Goal: Information Seeking & Learning: Learn about a topic

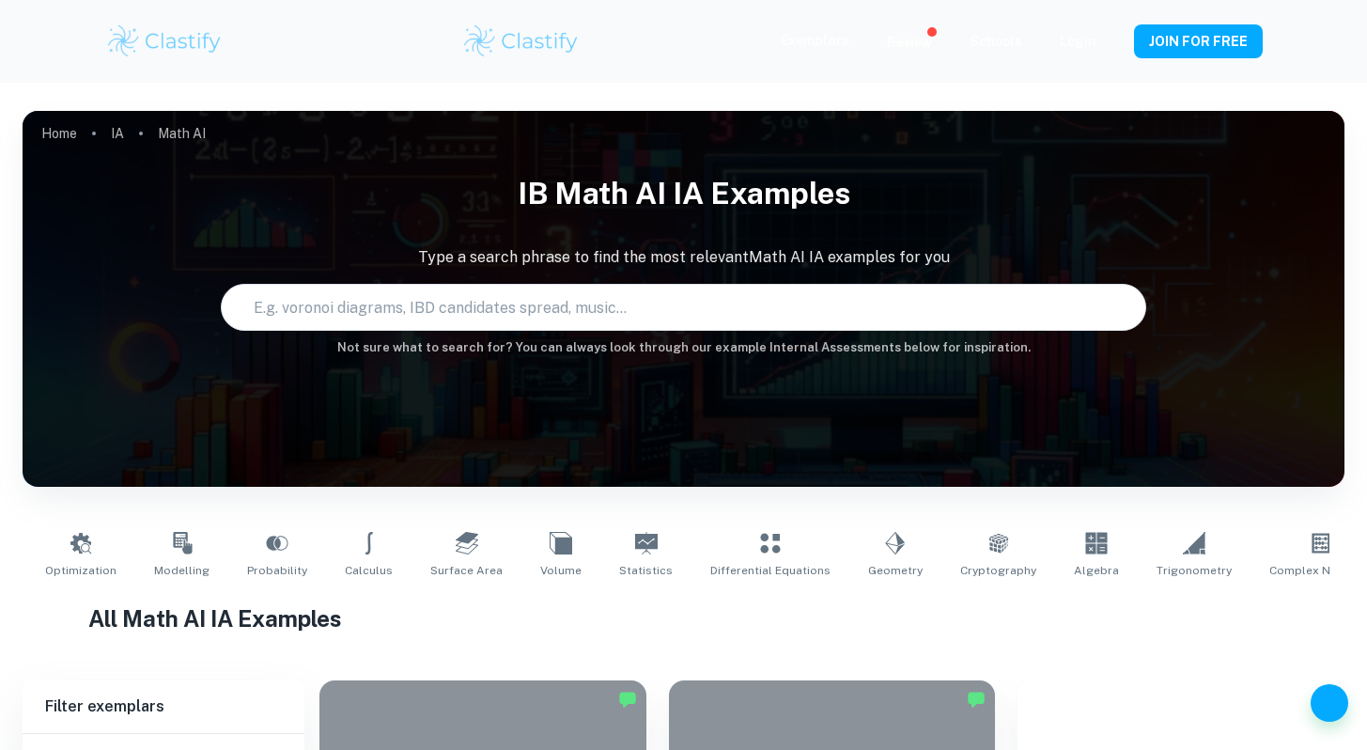
type input "Math AI"
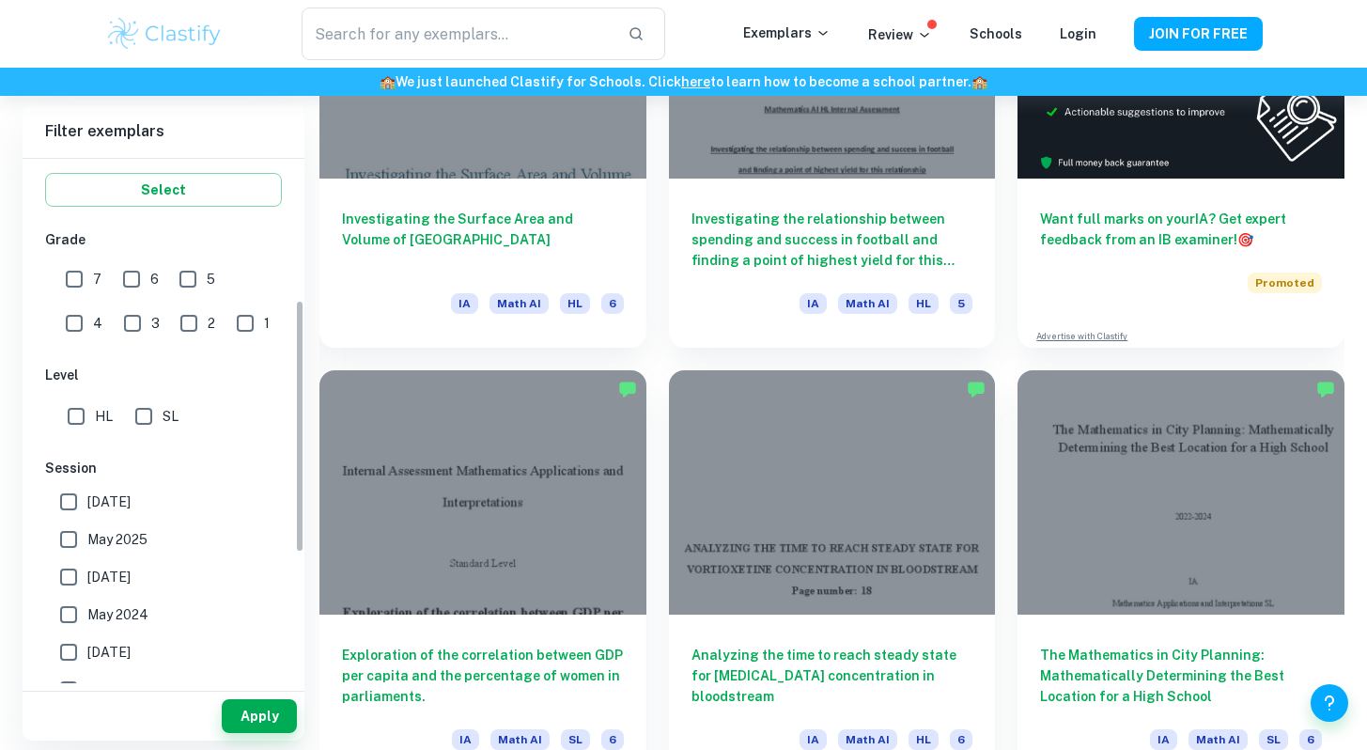
scroll to position [379, 0]
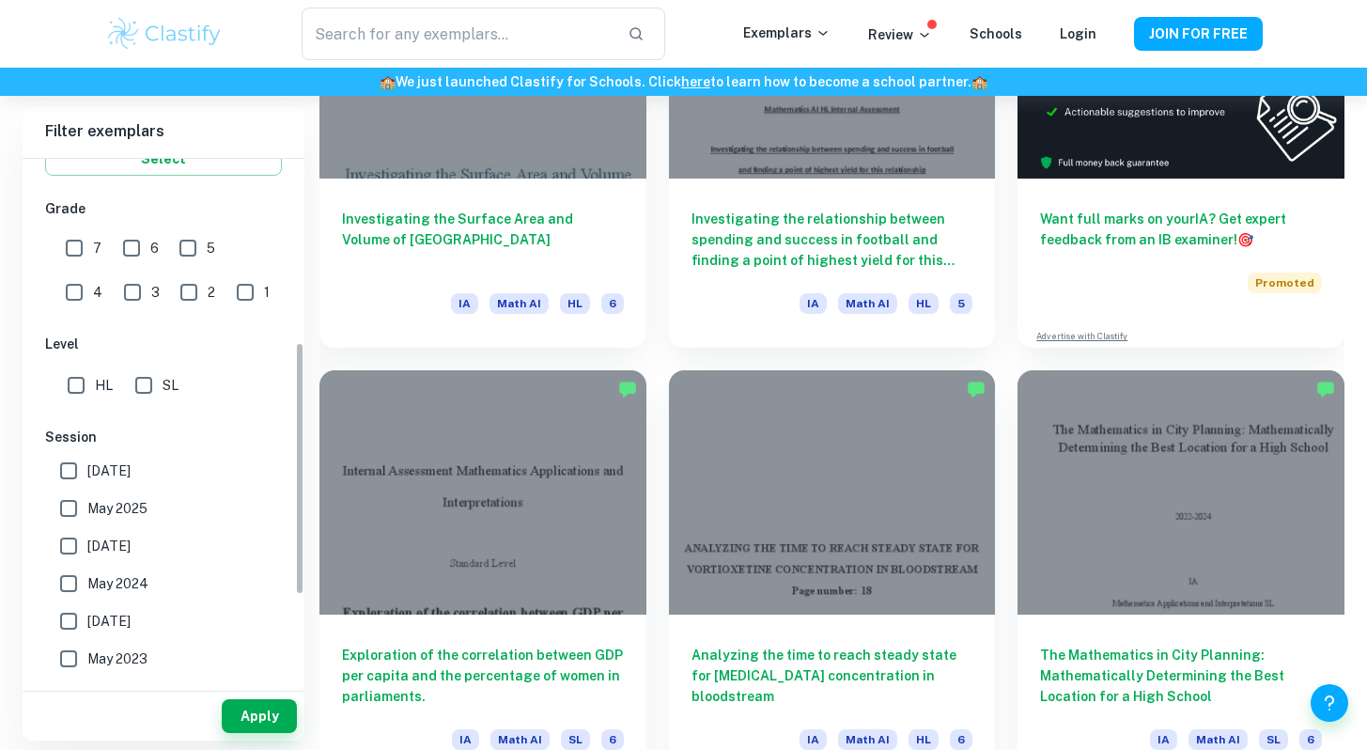
click at [72, 382] on input "HL" at bounding box center [76, 385] width 38 height 38
checkbox input "true"
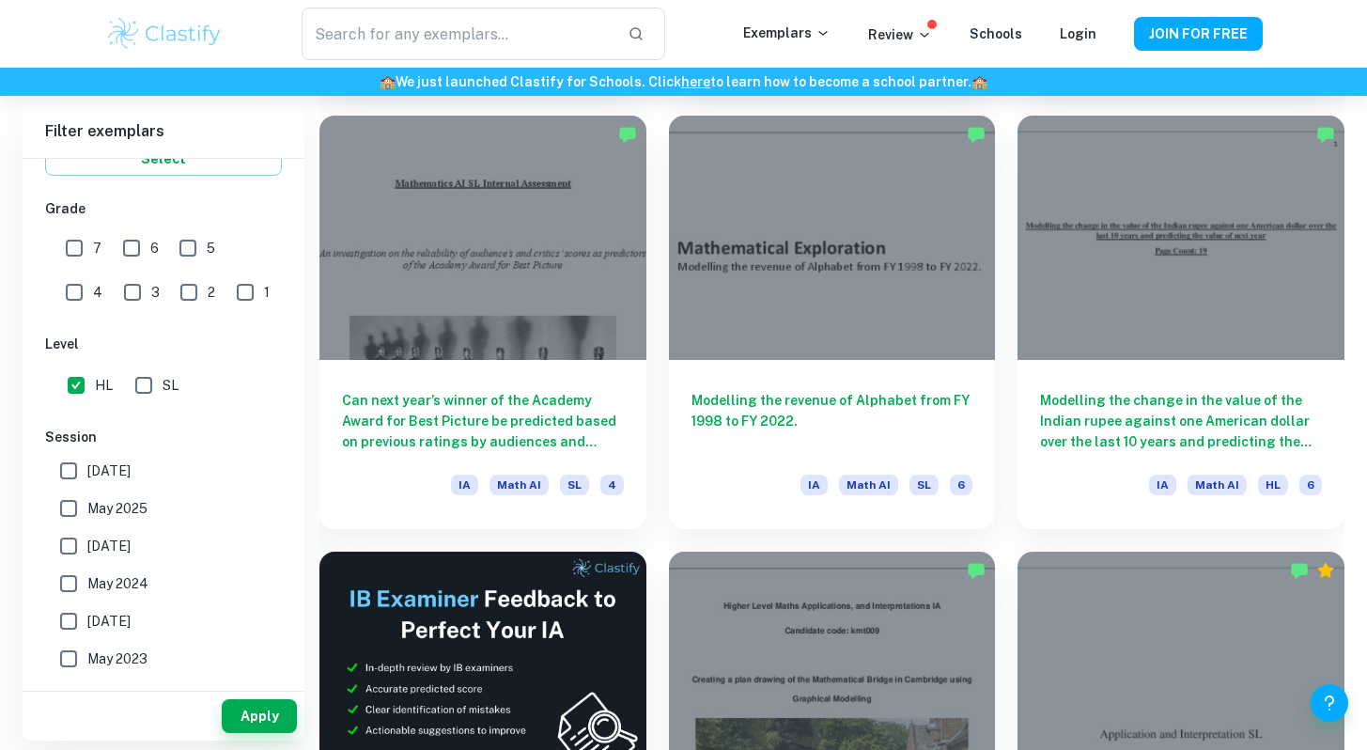
scroll to position [2704, 0]
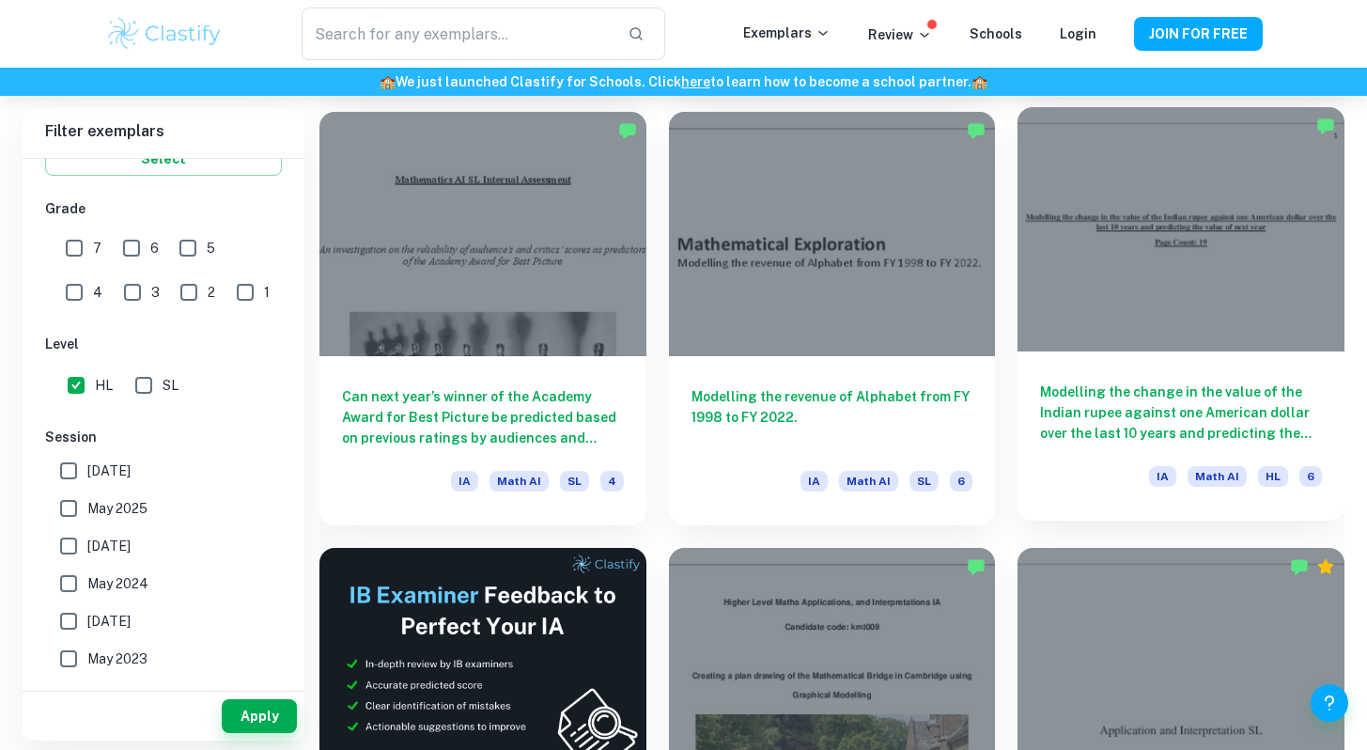
click at [1233, 300] on div at bounding box center [1180, 229] width 327 height 245
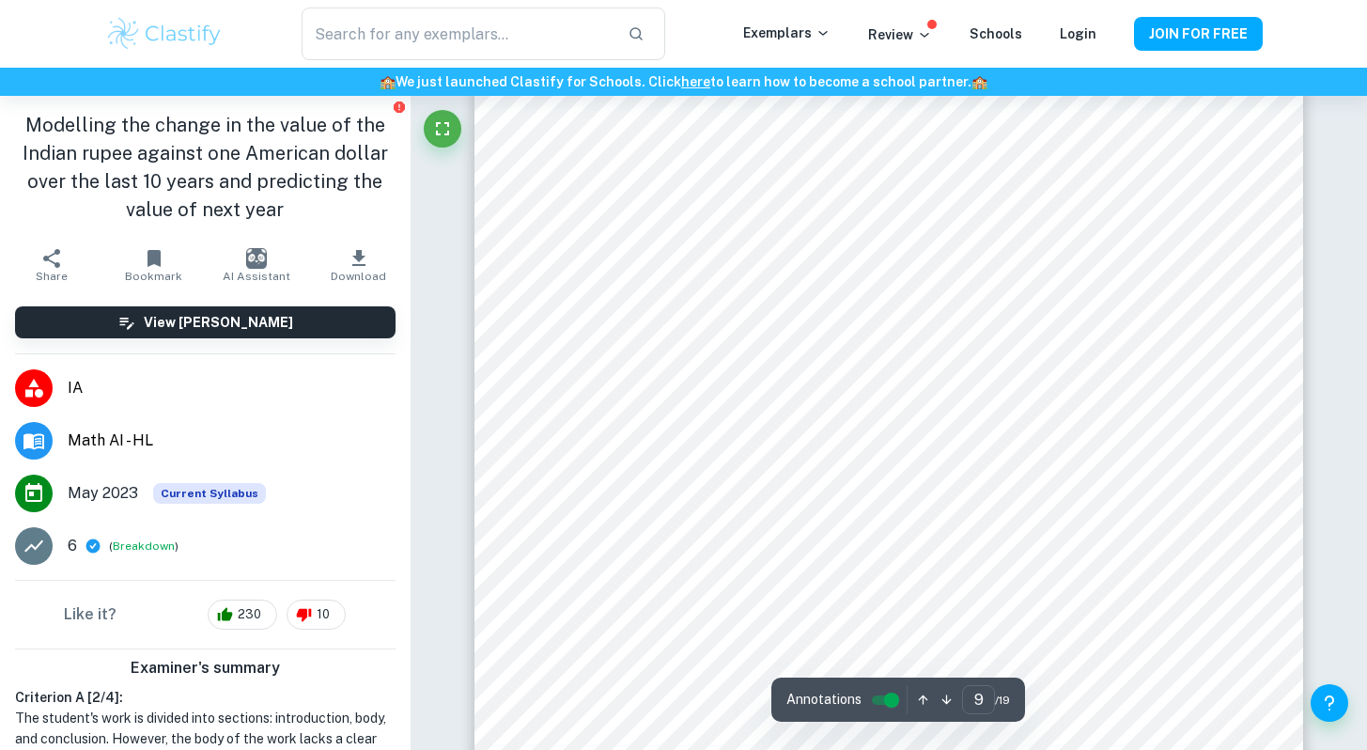
scroll to position [9382, 0]
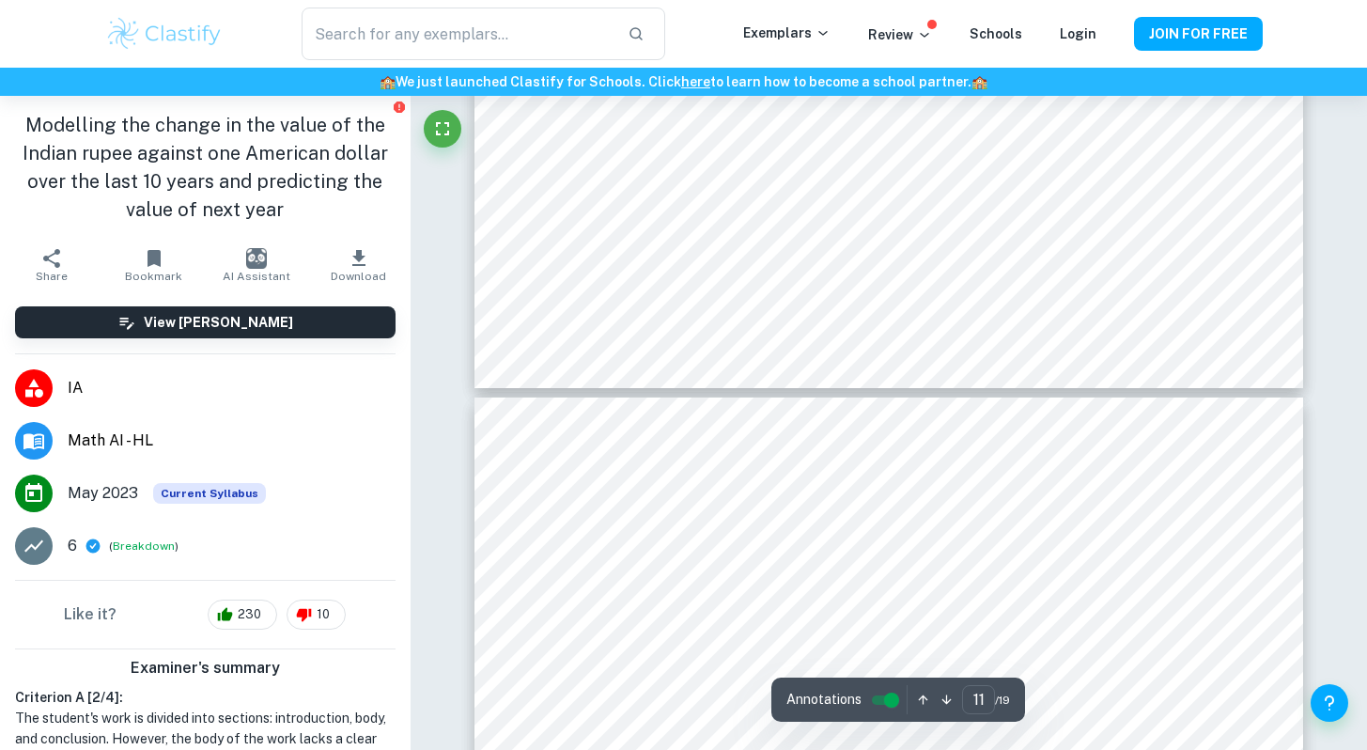
type input "10"
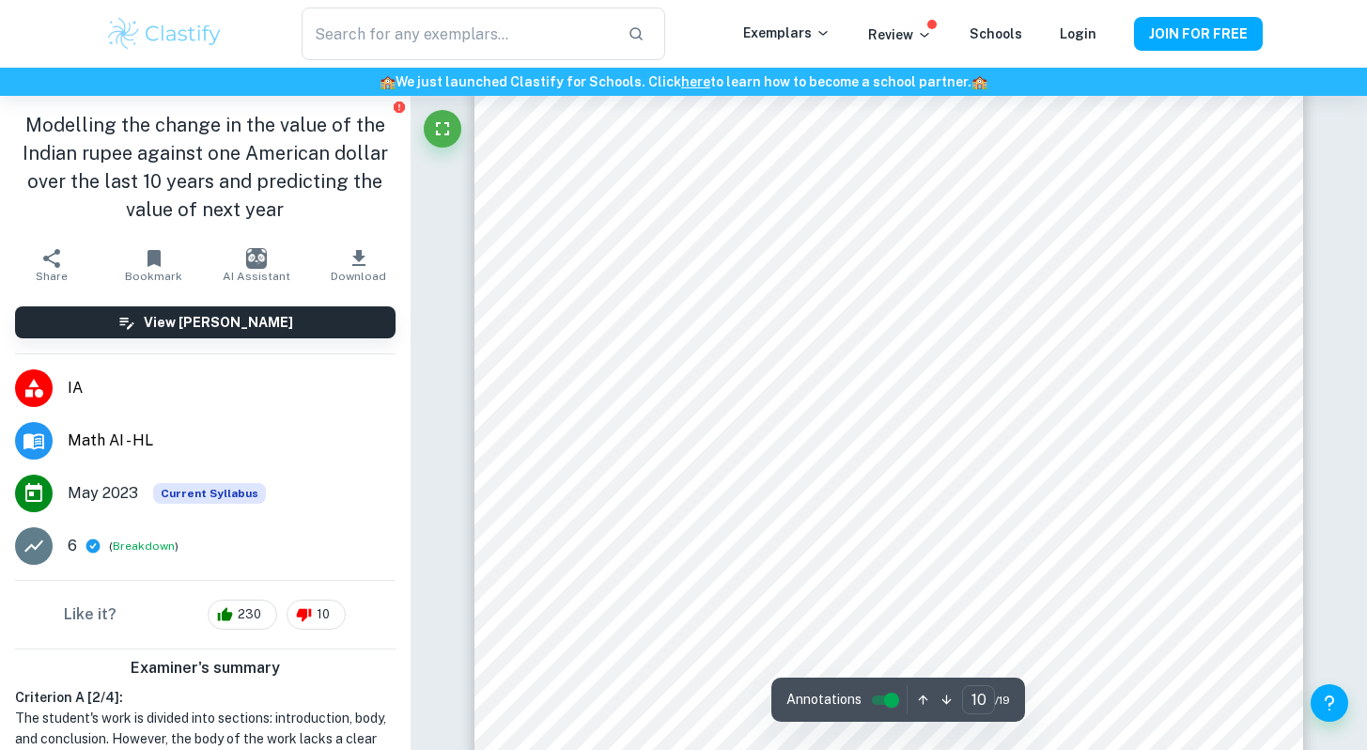
scroll to position [10266, 0]
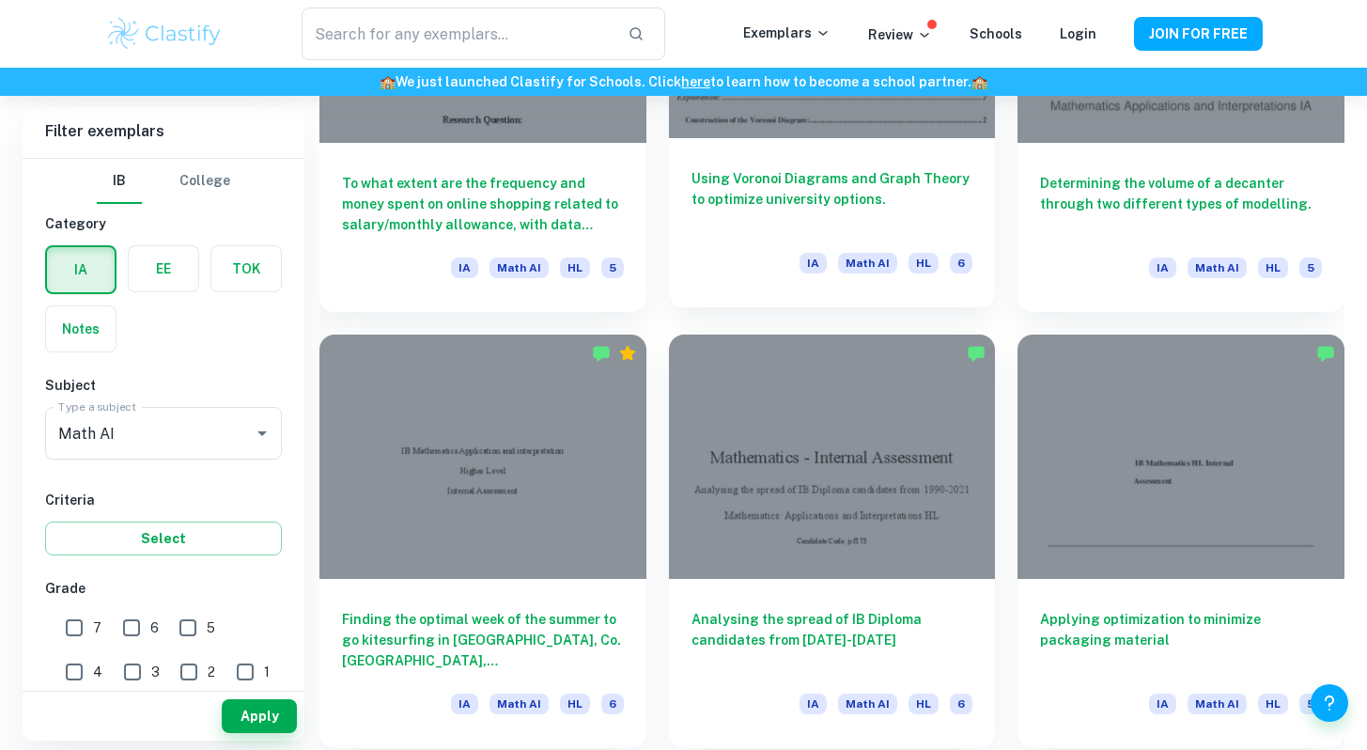
scroll to position [2492, 0]
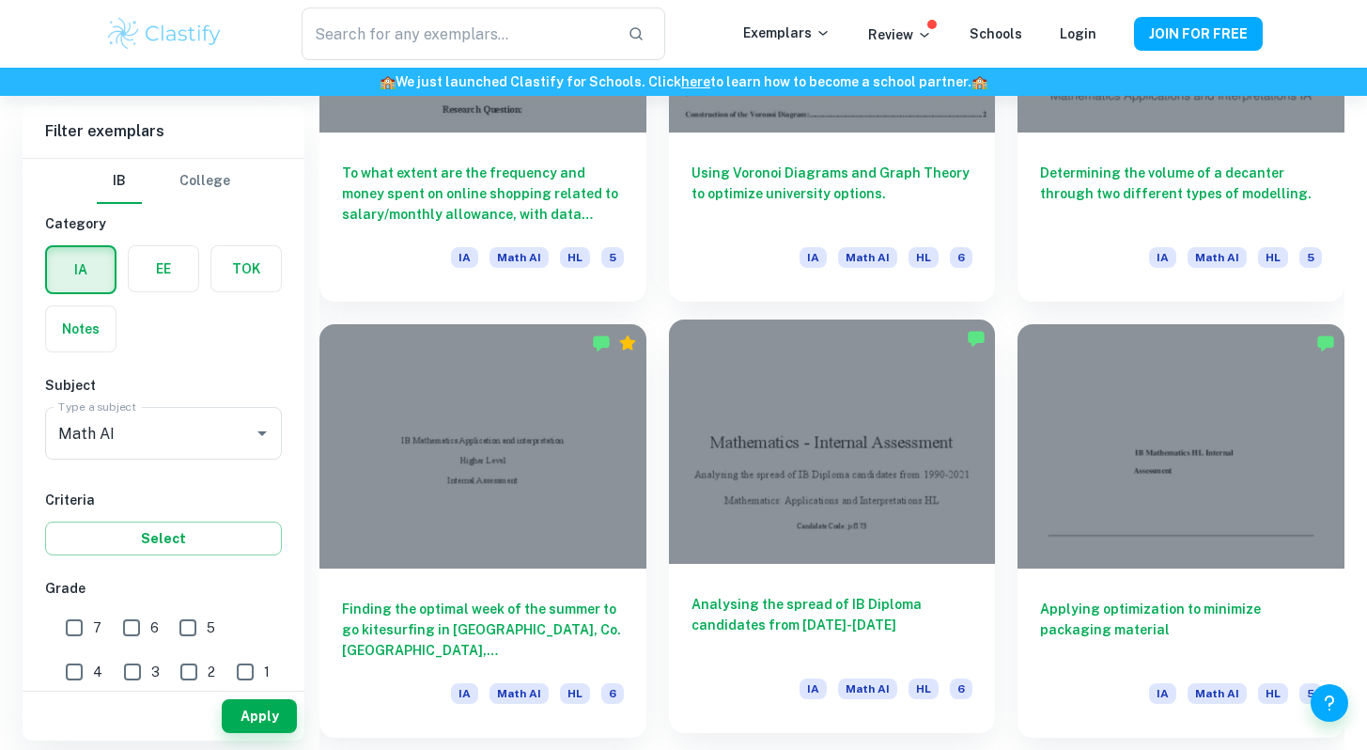
click at [844, 544] on div at bounding box center [832, 441] width 327 height 245
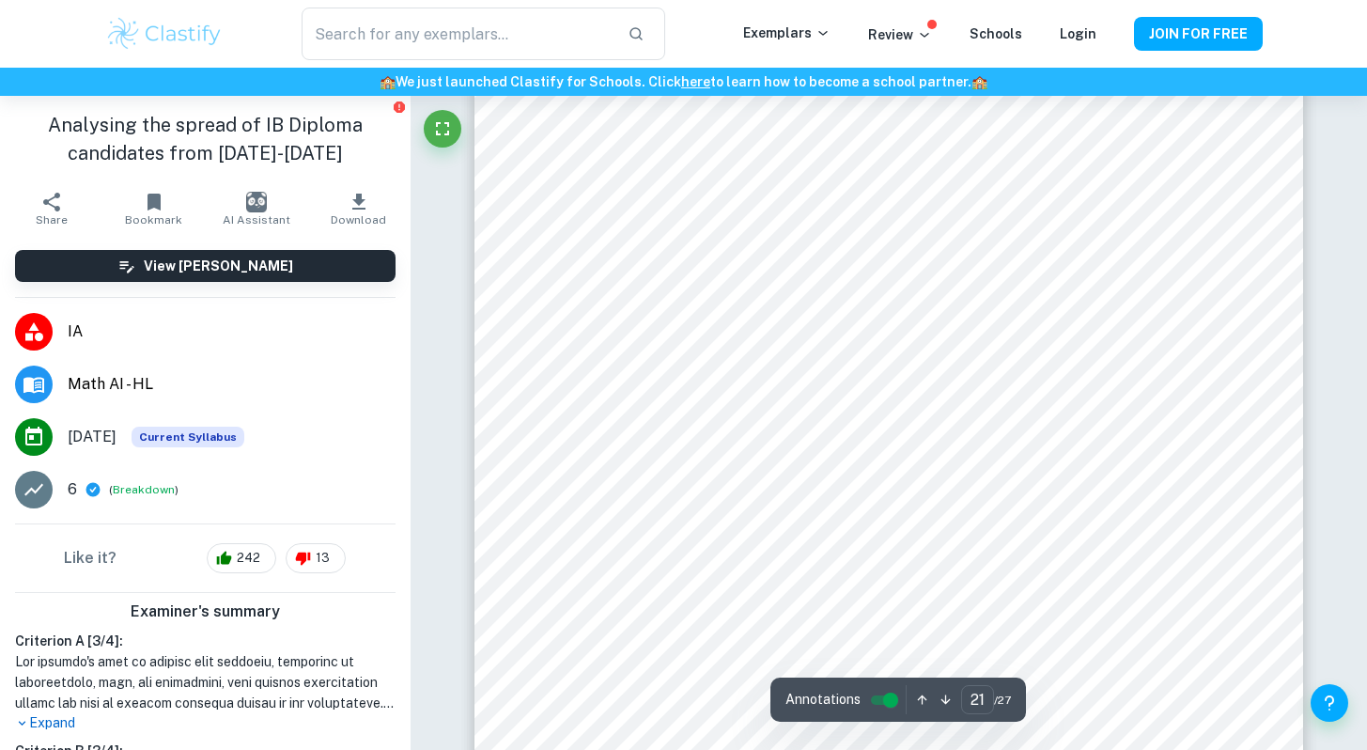
scroll to position [481, 0]
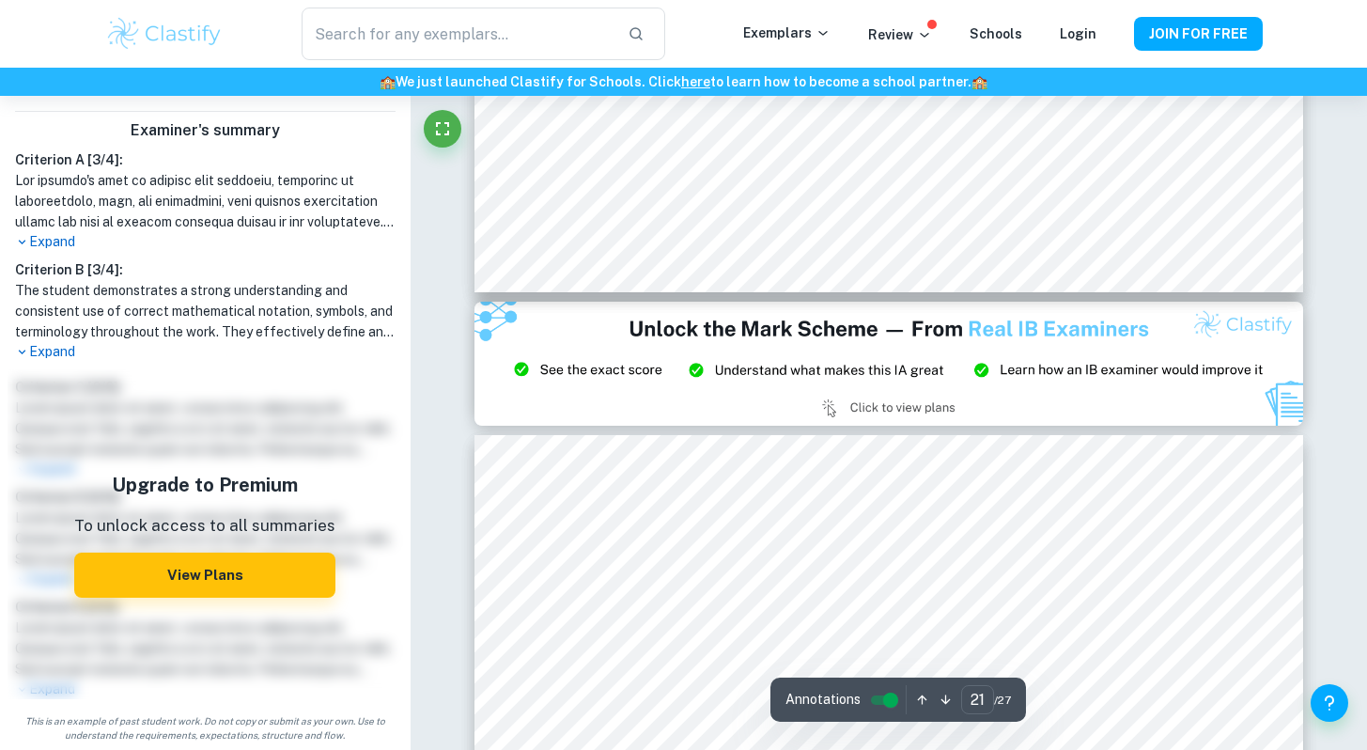
type input "20"
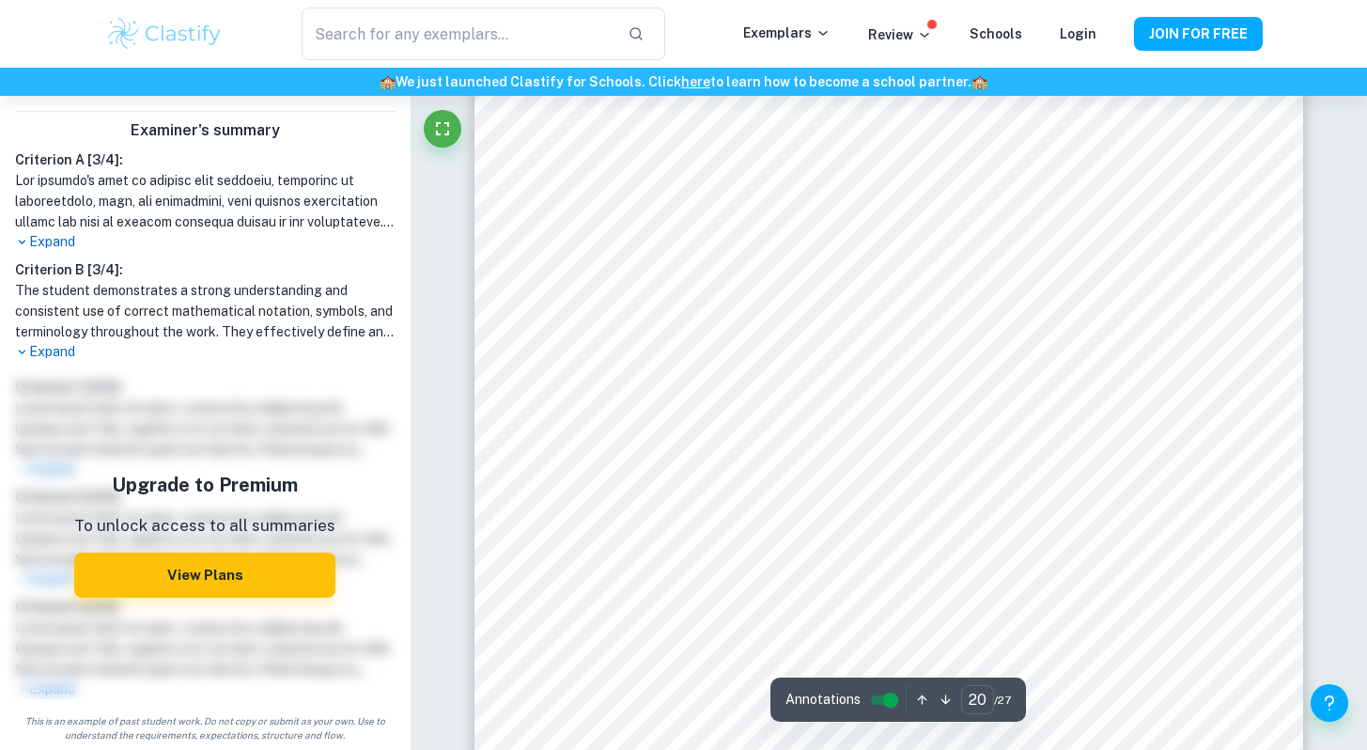
scroll to position [0, 0]
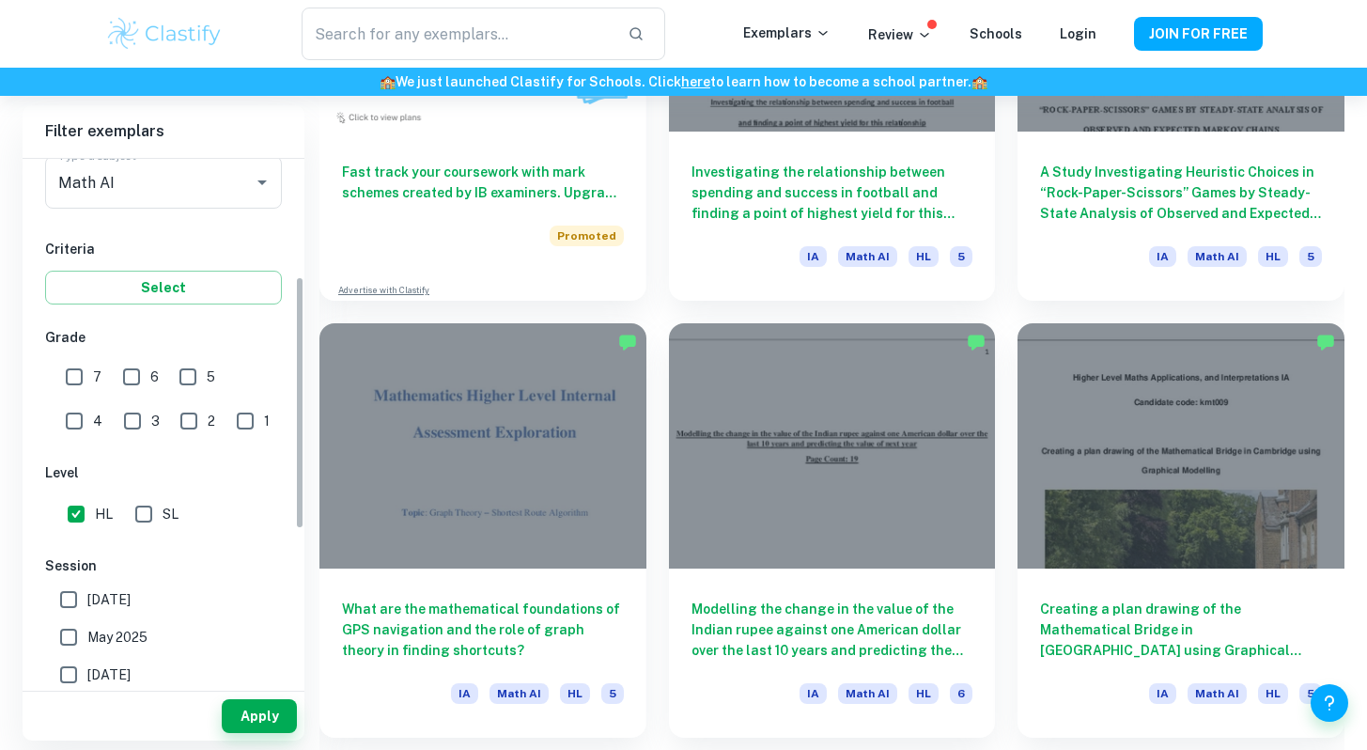
scroll to position [285, 0]
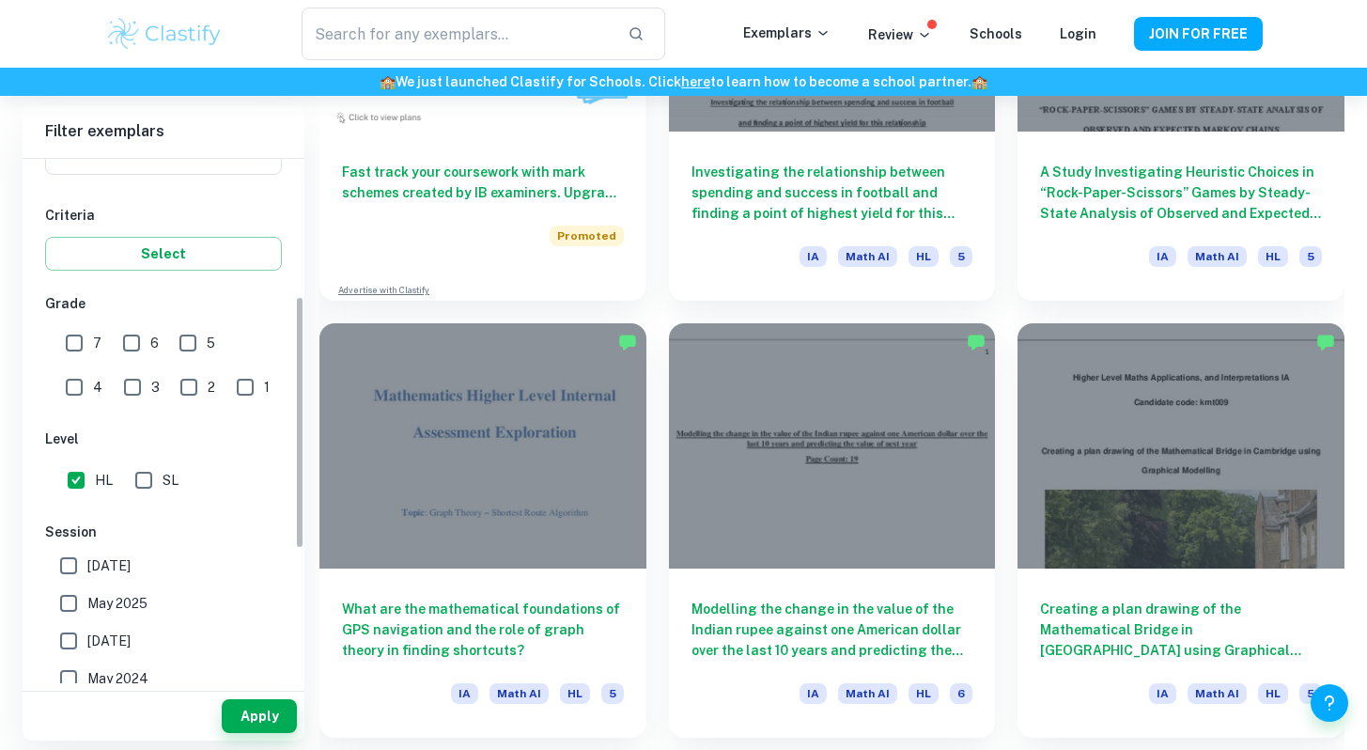
click at [78, 344] on input "7" at bounding box center [74, 343] width 38 height 38
checkbox input "true"
click at [134, 343] on input "6" at bounding box center [132, 343] width 38 height 38
checkbox input "true"
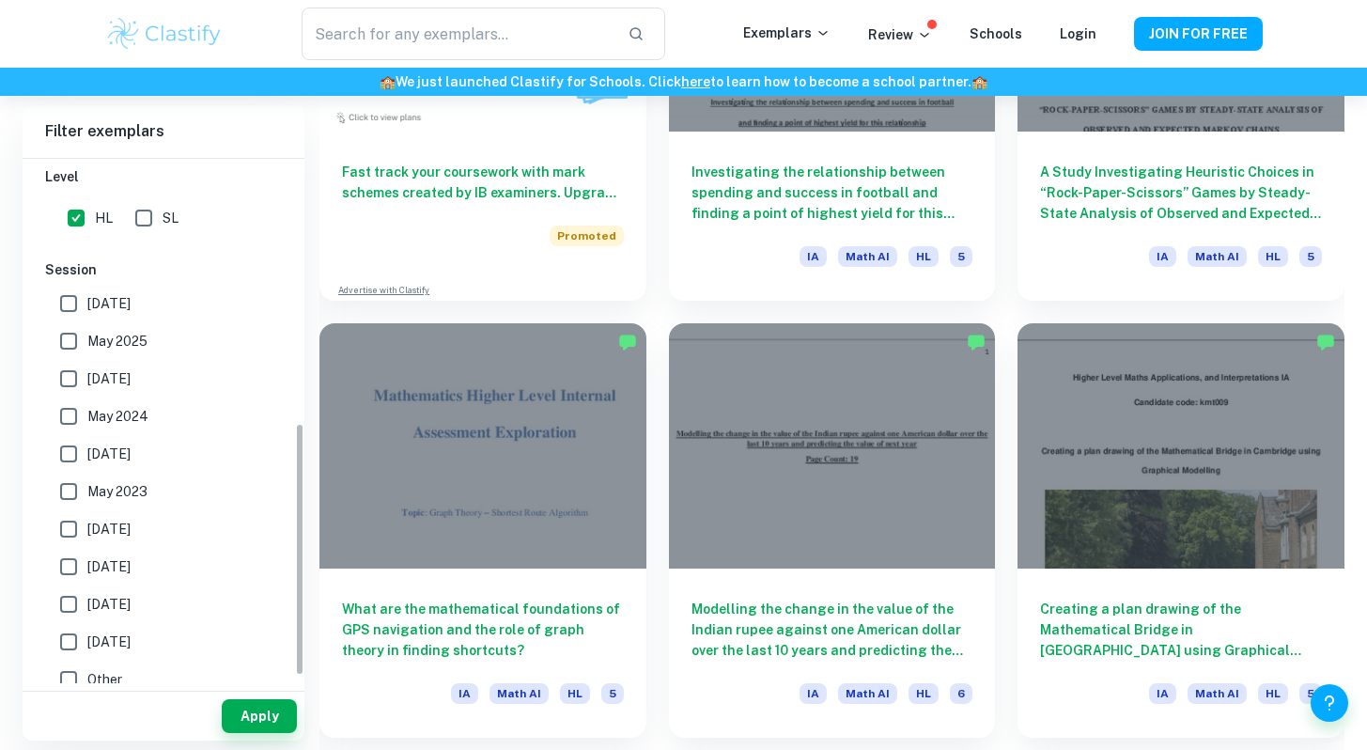
scroll to position [562, 0]
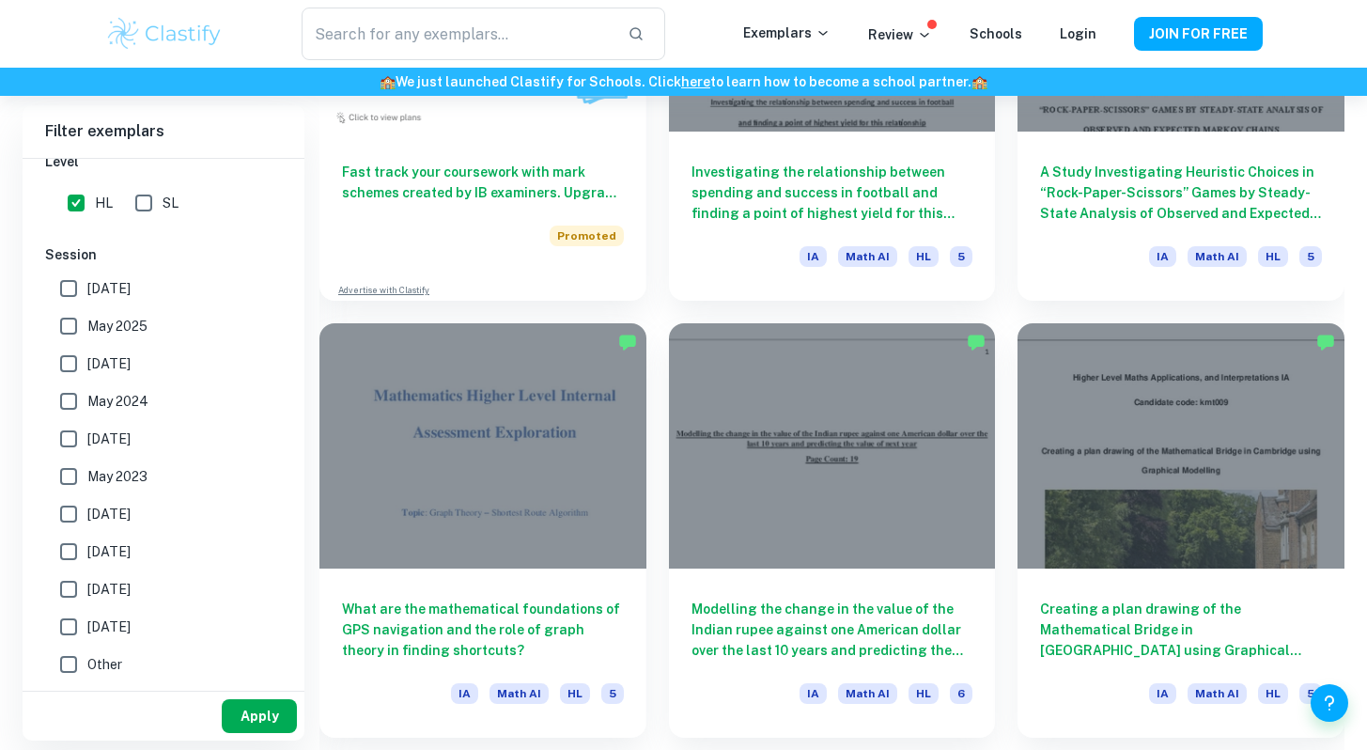
click at [268, 719] on button "Apply" at bounding box center [259, 716] width 75 height 34
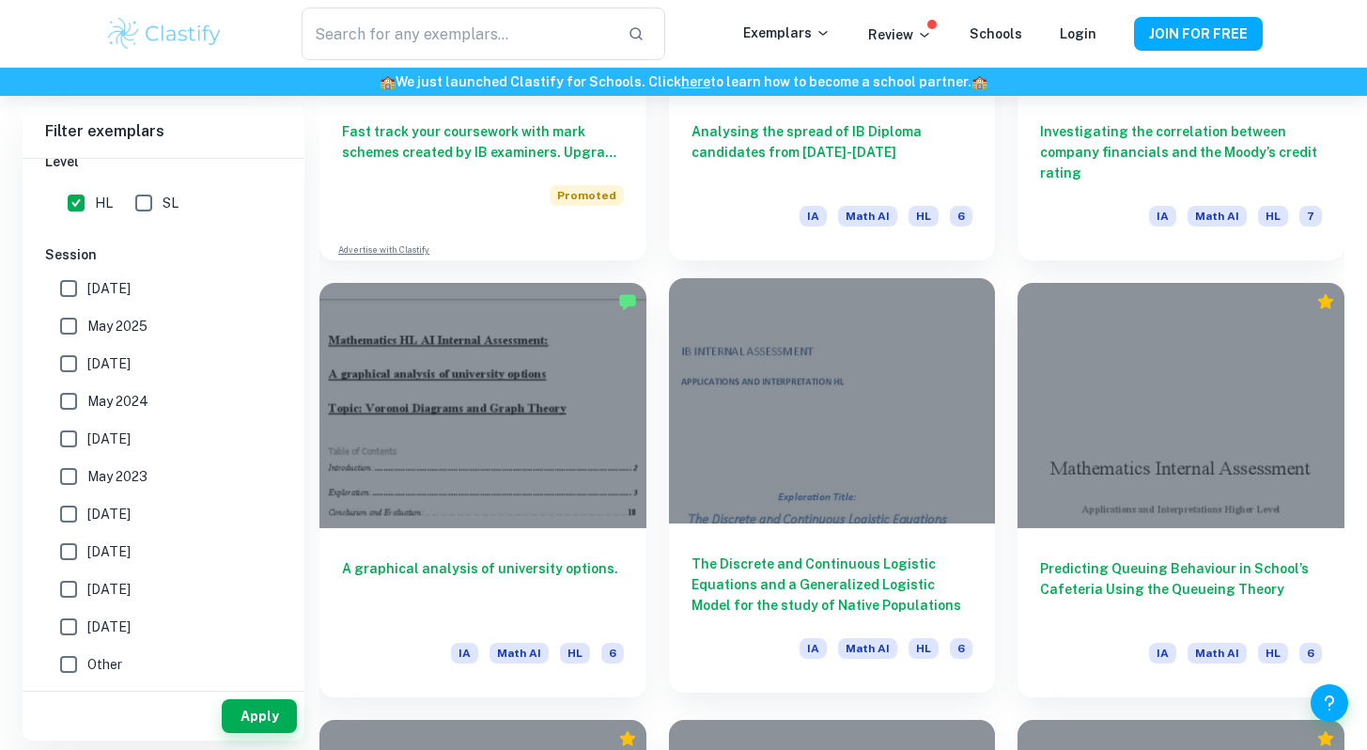
scroll to position [1659, 0]
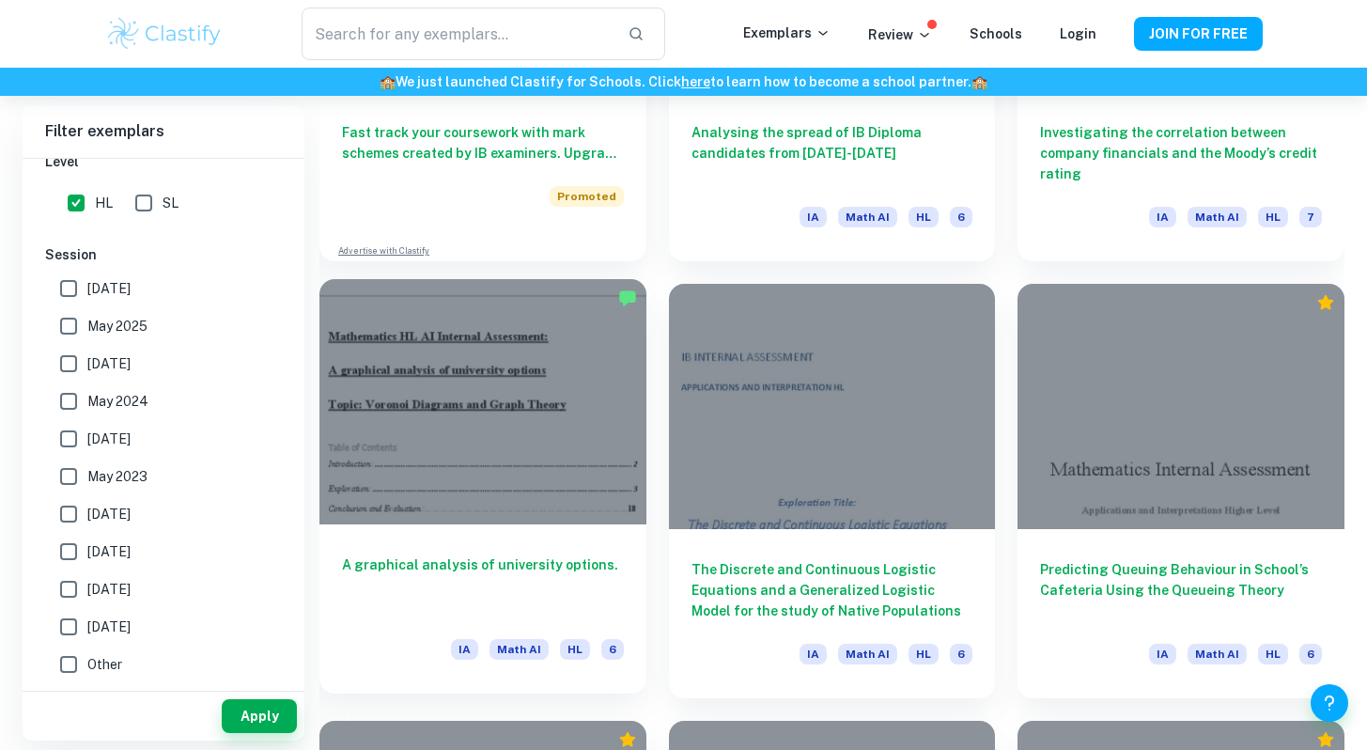
click at [583, 602] on h6 "A graphical analysis of university options." at bounding box center [483, 585] width 282 height 62
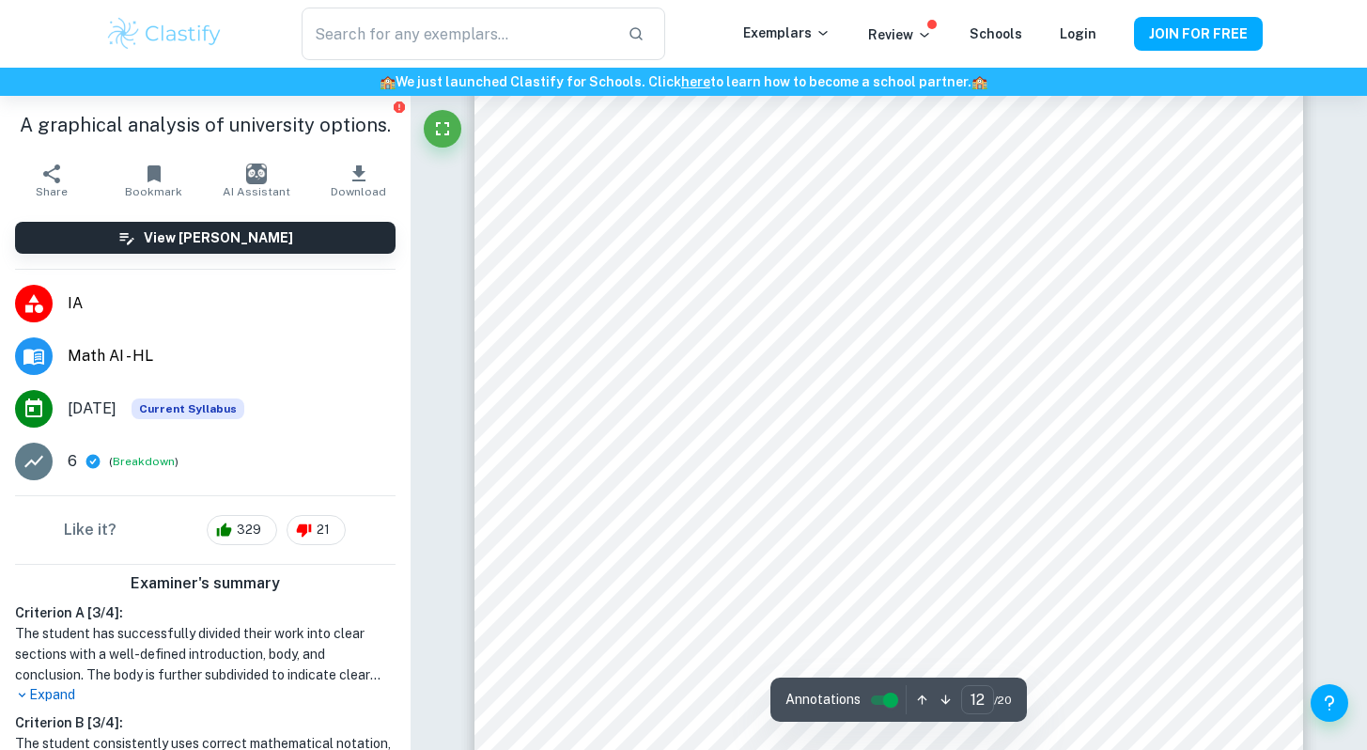
scroll to position [13772, 0]
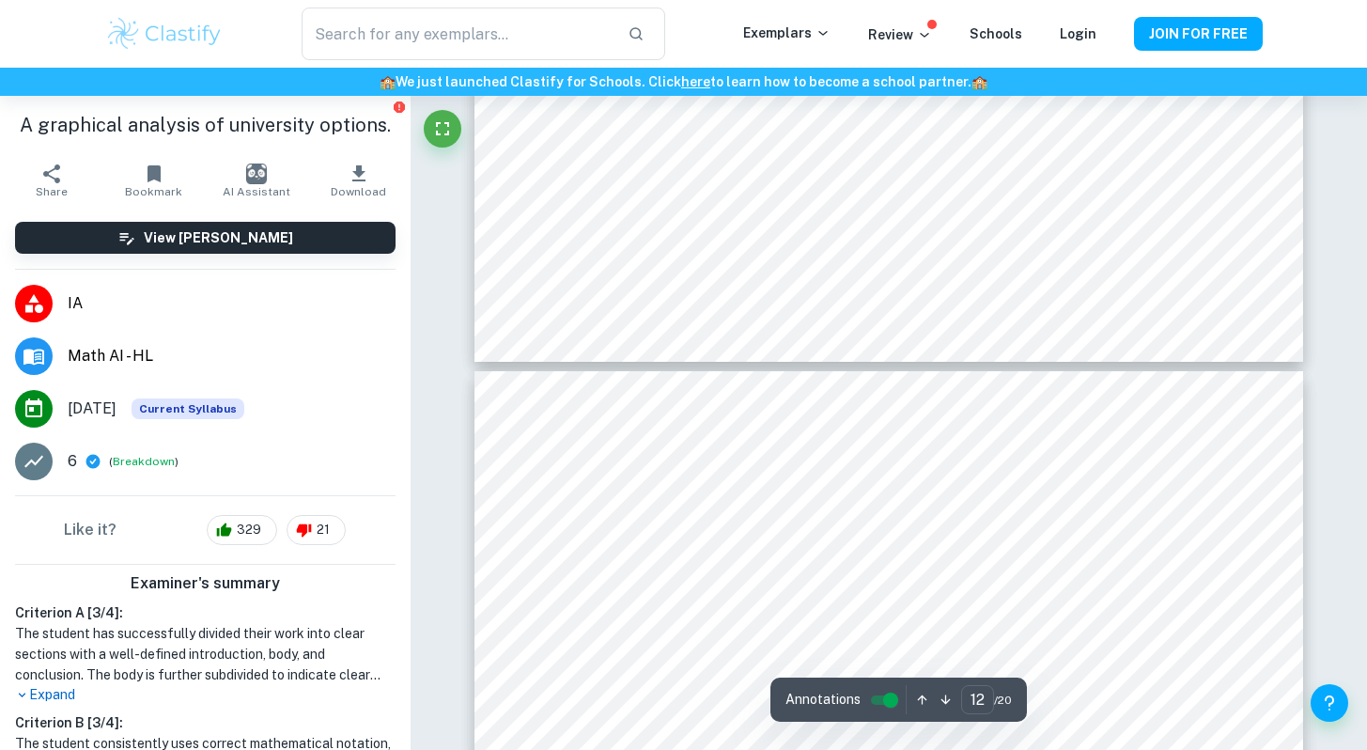
type input "13"
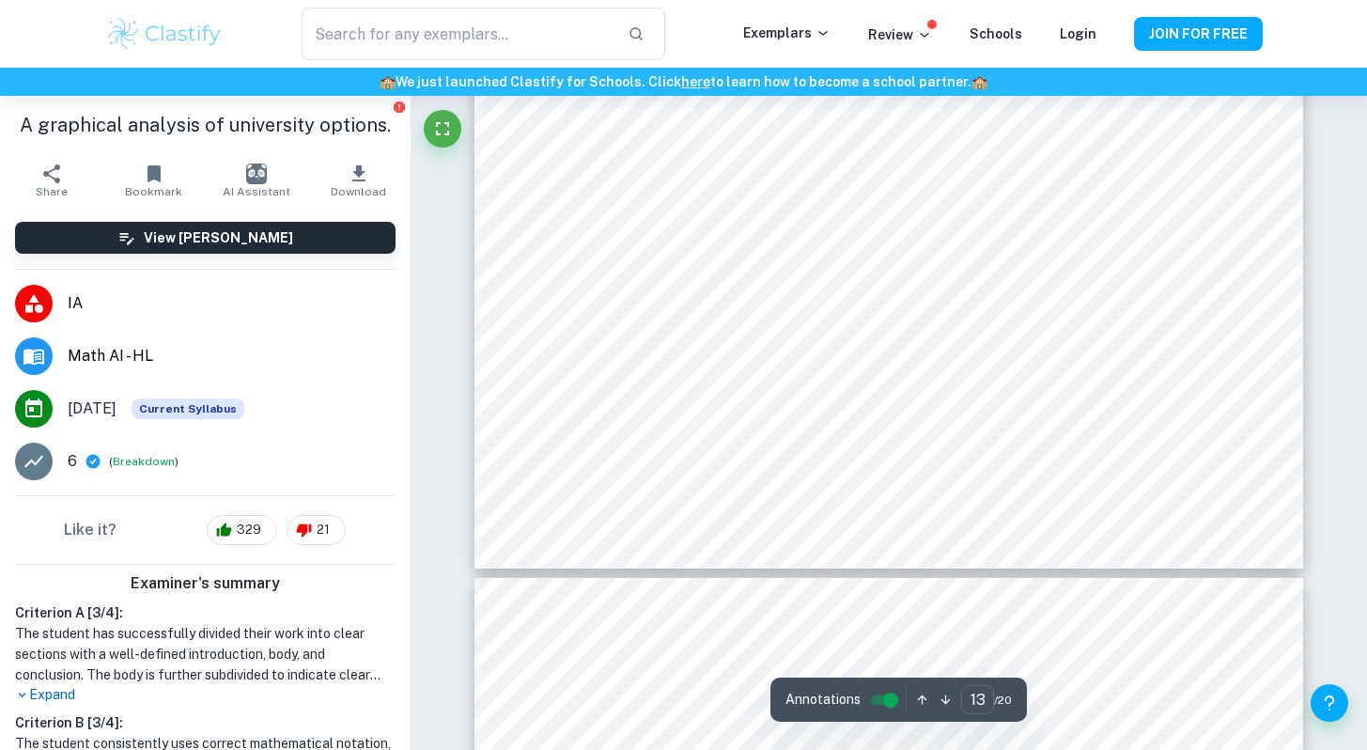
scroll to position [15315, 0]
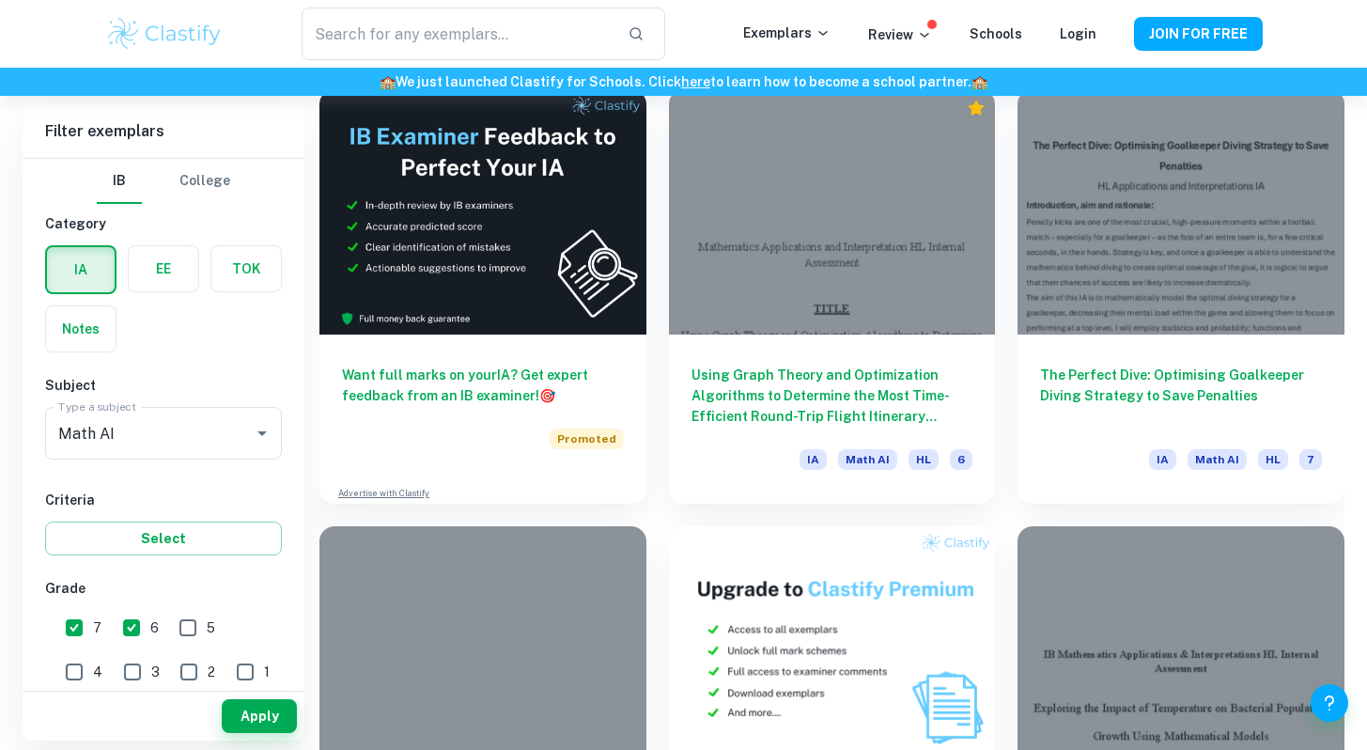
scroll to position [3169, 0]
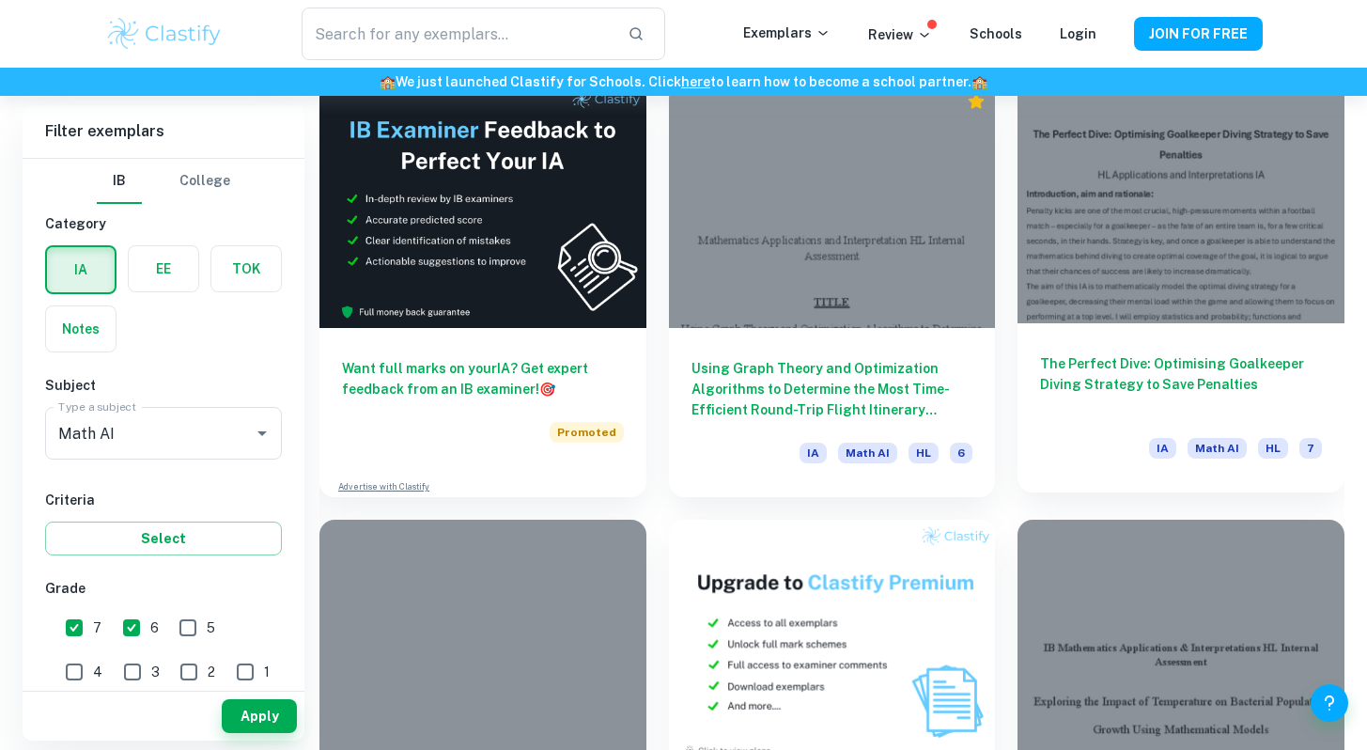
click at [1308, 364] on h6 "The Perfect Dive: Optimising Goalkeeper Diving Strategy to Save Penalties" at bounding box center [1181, 384] width 282 height 62
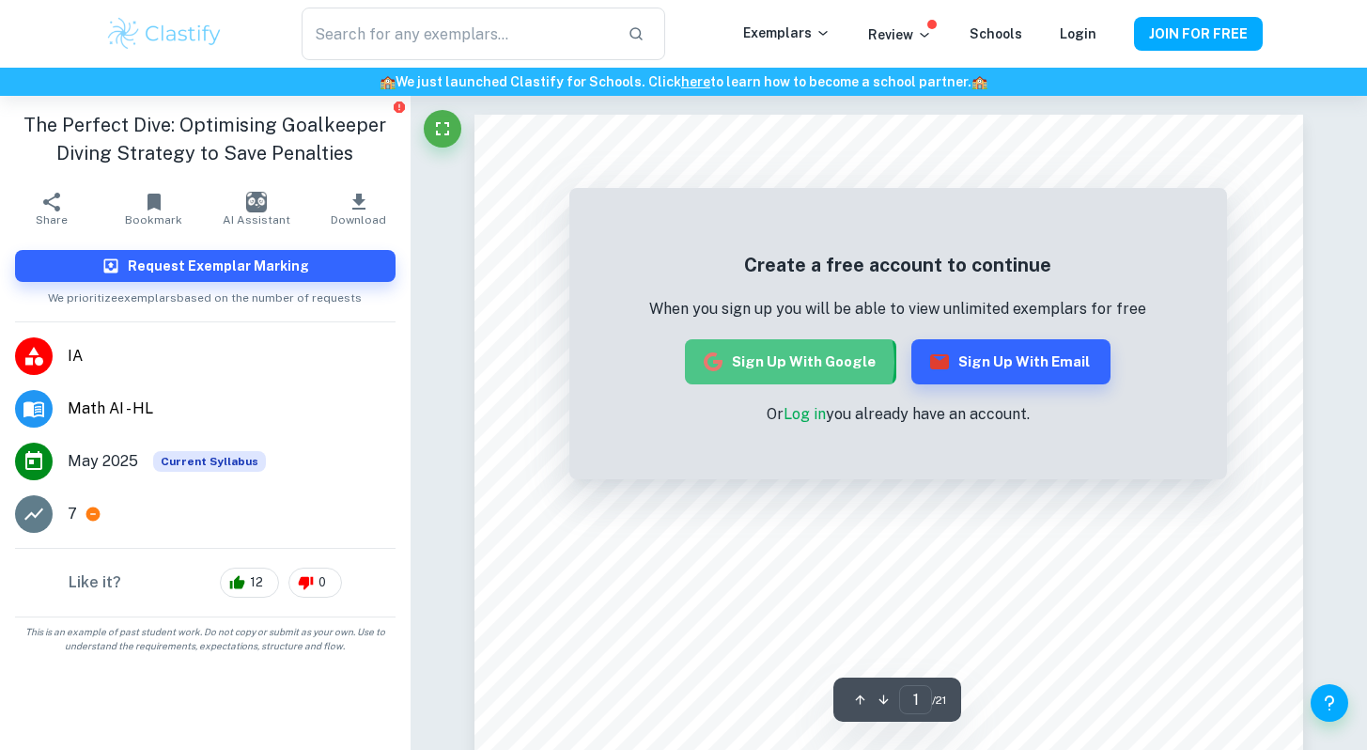
click at [787, 362] on button "Sign up with Google" at bounding box center [790, 361] width 211 height 45
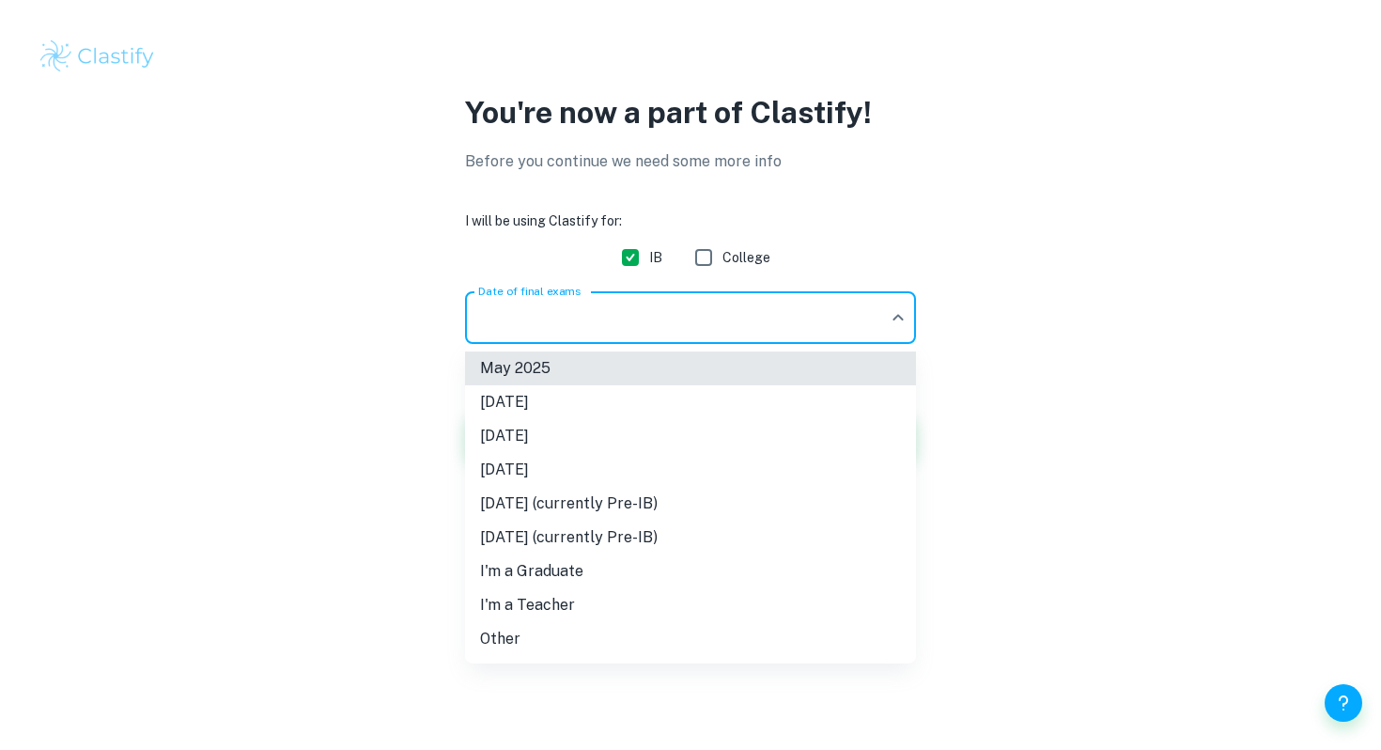
click at [774, 318] on body "We value your privacy We use cookies to enhance your browsing experience, serve…" at bounding box center [690, 375] width 1381 height 750
click at [683, 427] on li "[DATE]" at bounding box center [690, 436] width 451 height 34
type input "M26"
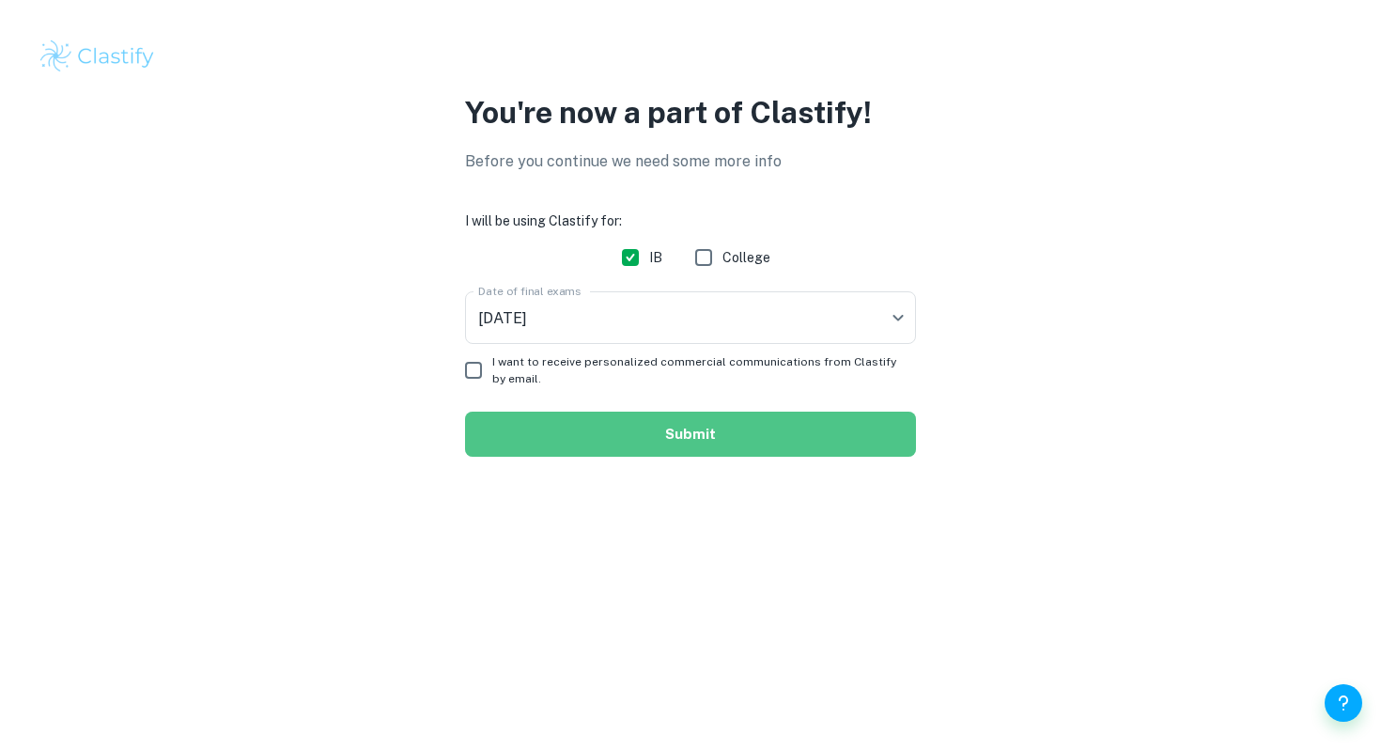
click at [593, 427] on button "Submit" at bounding box center [690, 433] width 451 height 45
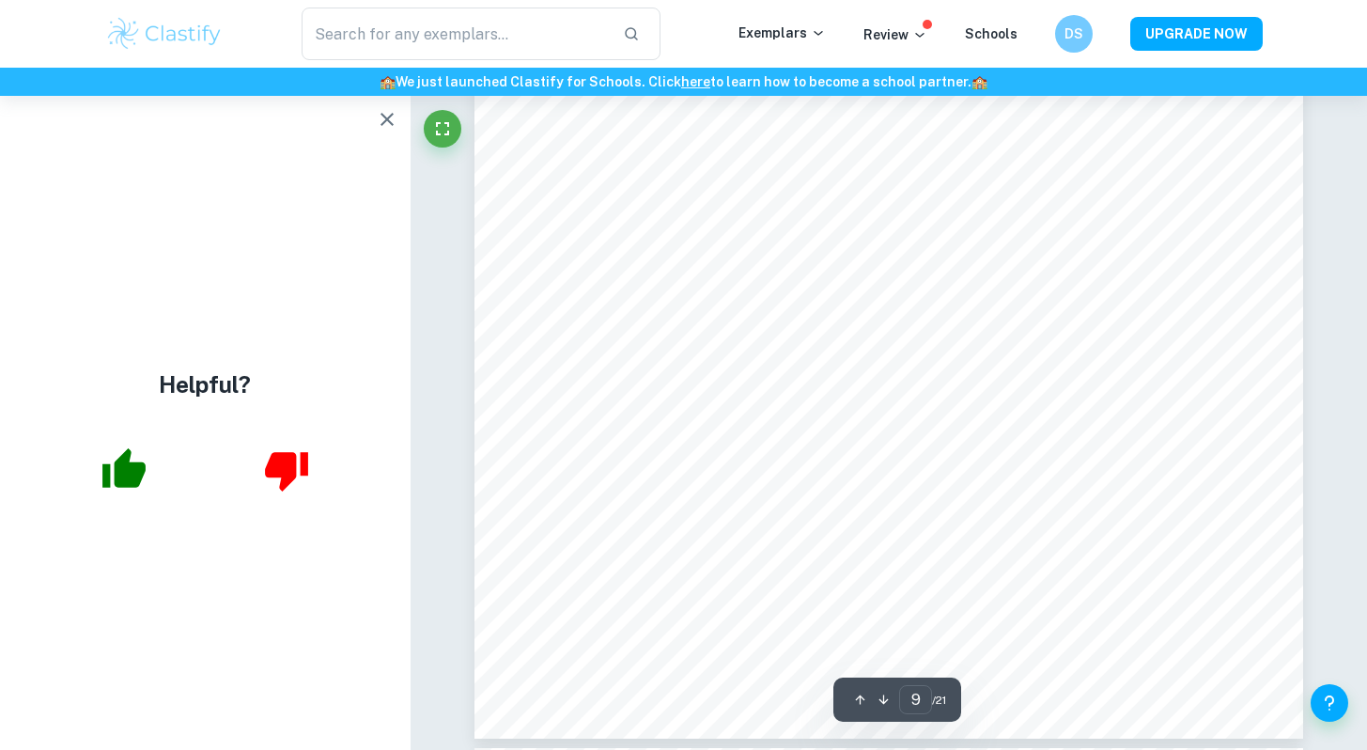
scroll to position [10397, 0]
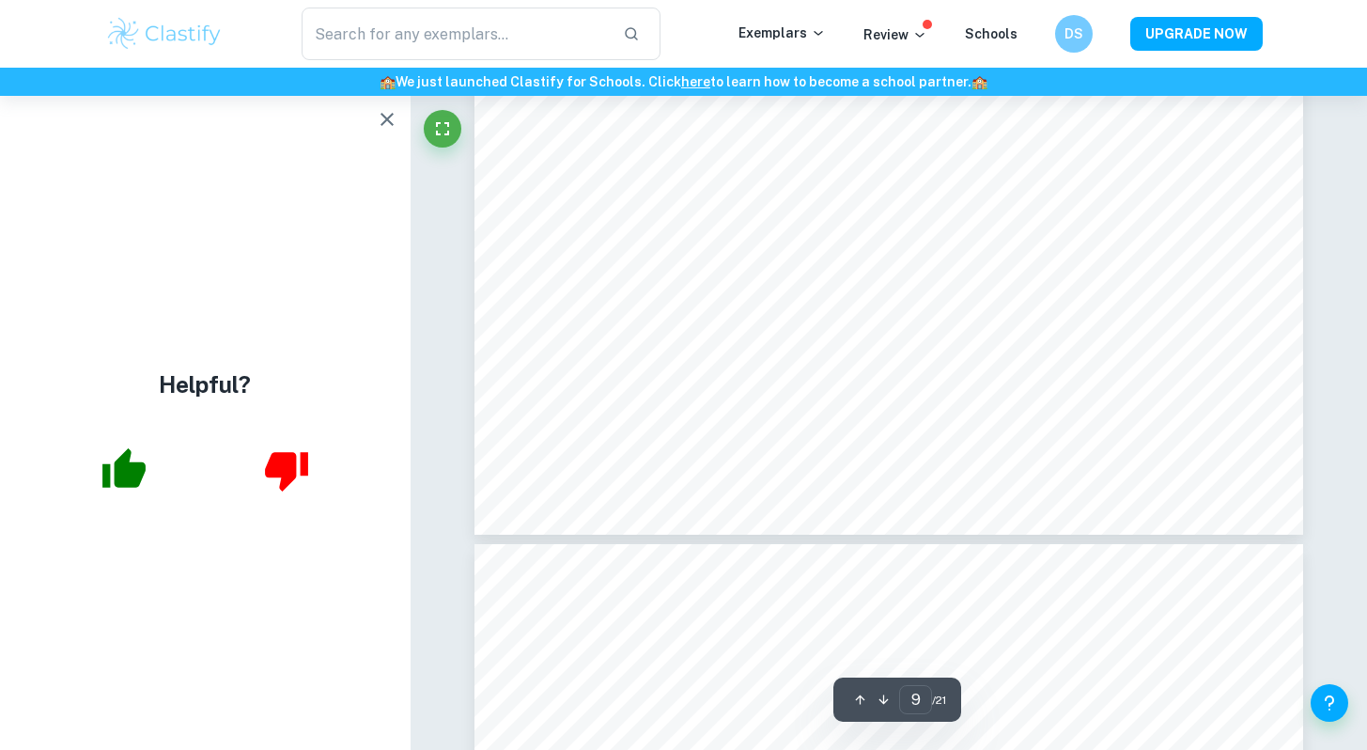
type input "10"
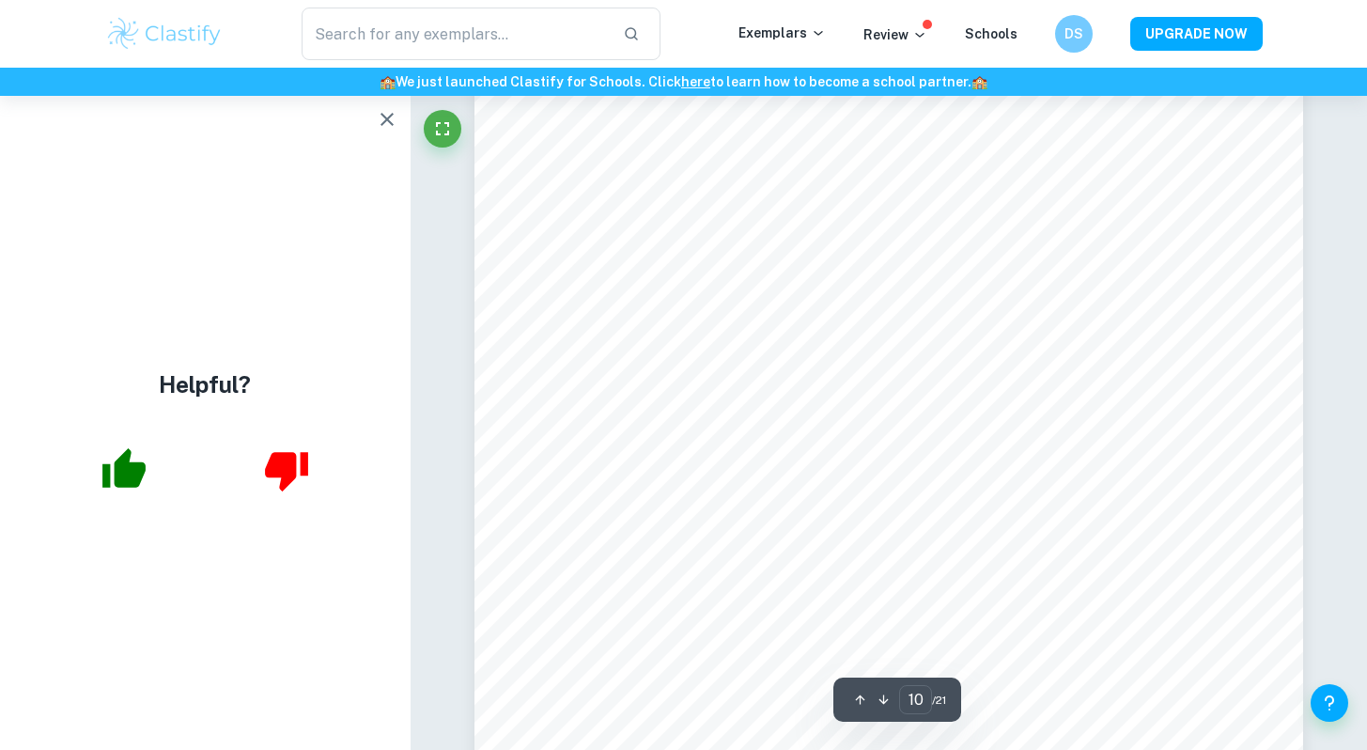
scroll to position [11555, 0]
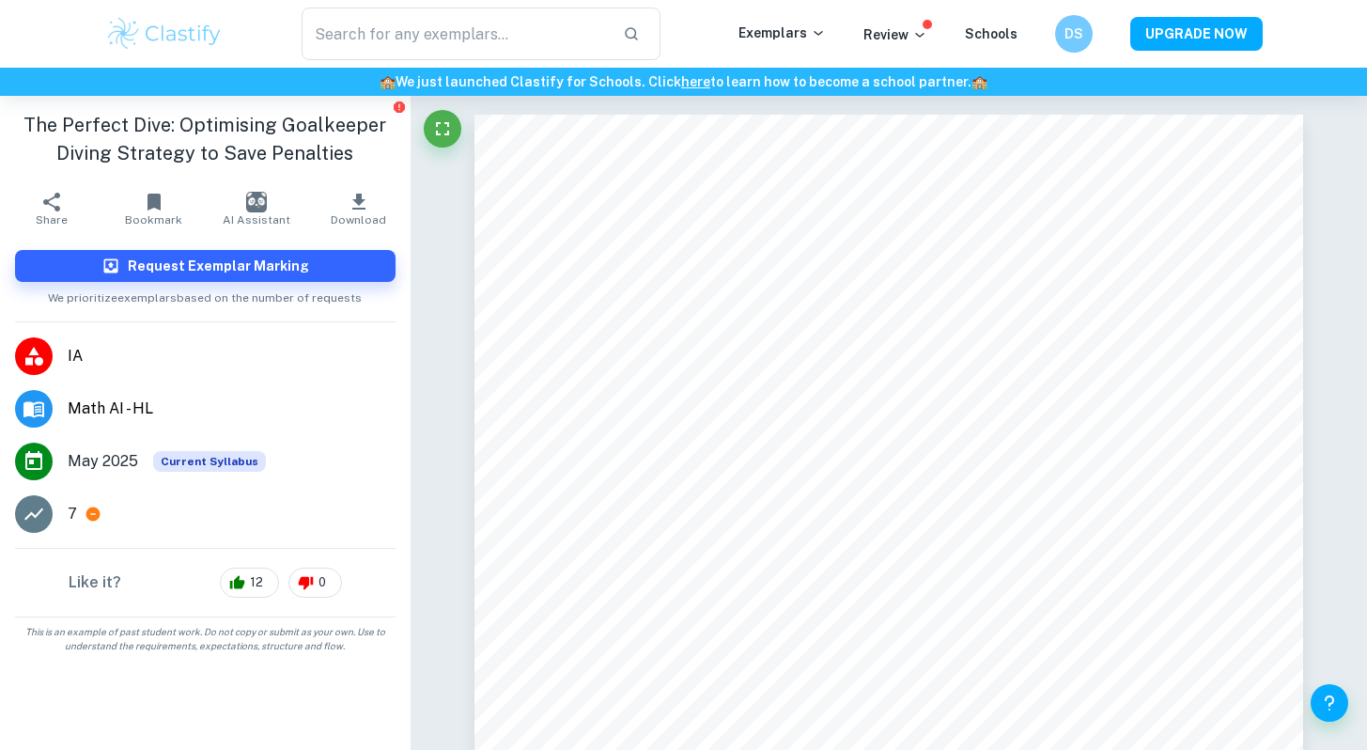
click at [179, 45] on img at bounding box center [164, 34] width 119 height 38
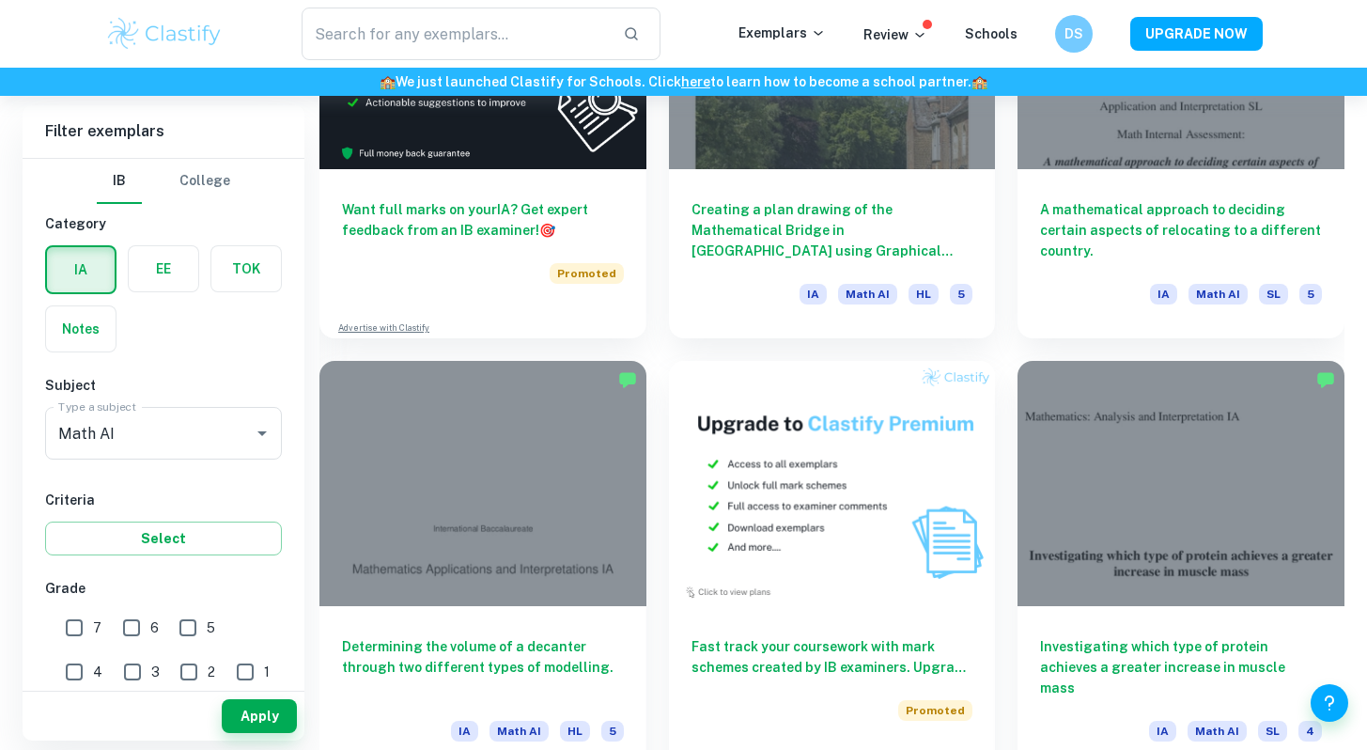
scroll to position [3335, 0]
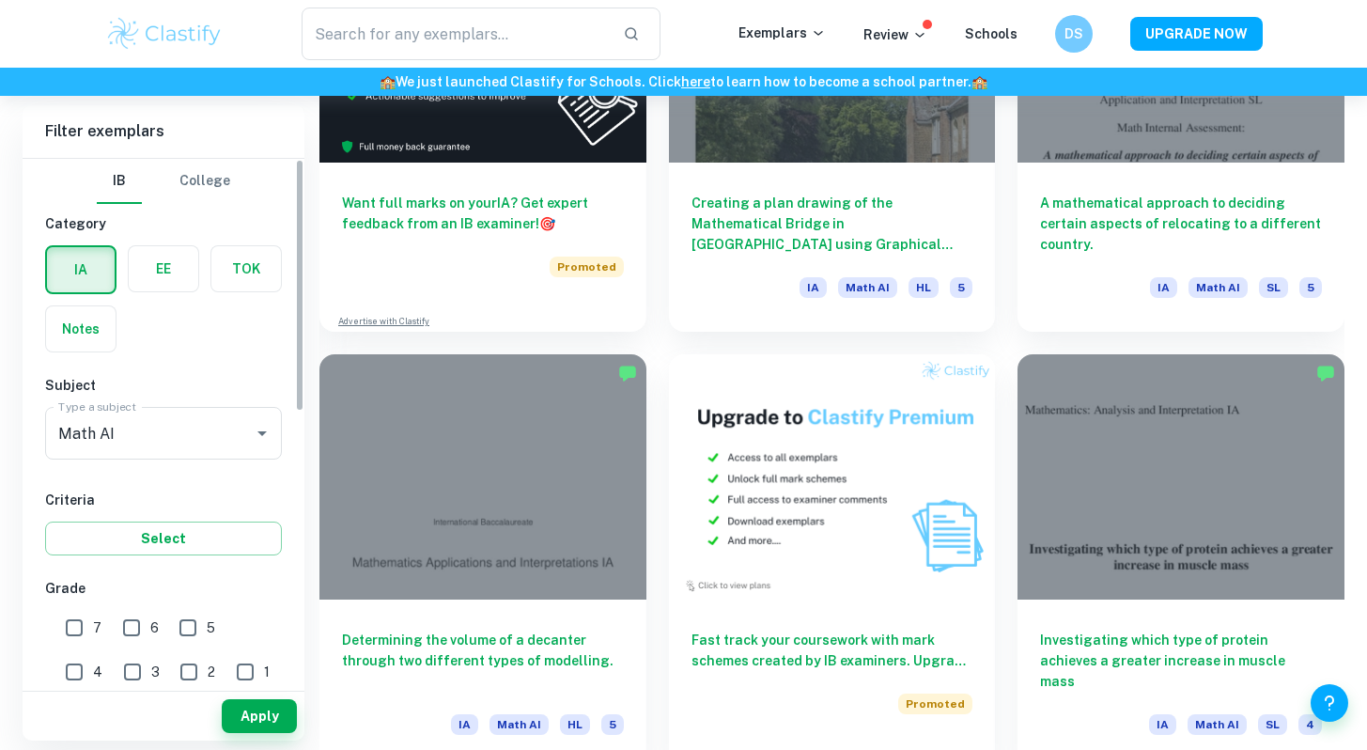
click at [129, 622] on input "6" at bounding box center [132, 628] width 38 height 38
checkbox input "true"
click at [85, 622] on input "7" at bounding box center [74, 628] width 38 height 38
checkbox input "true"
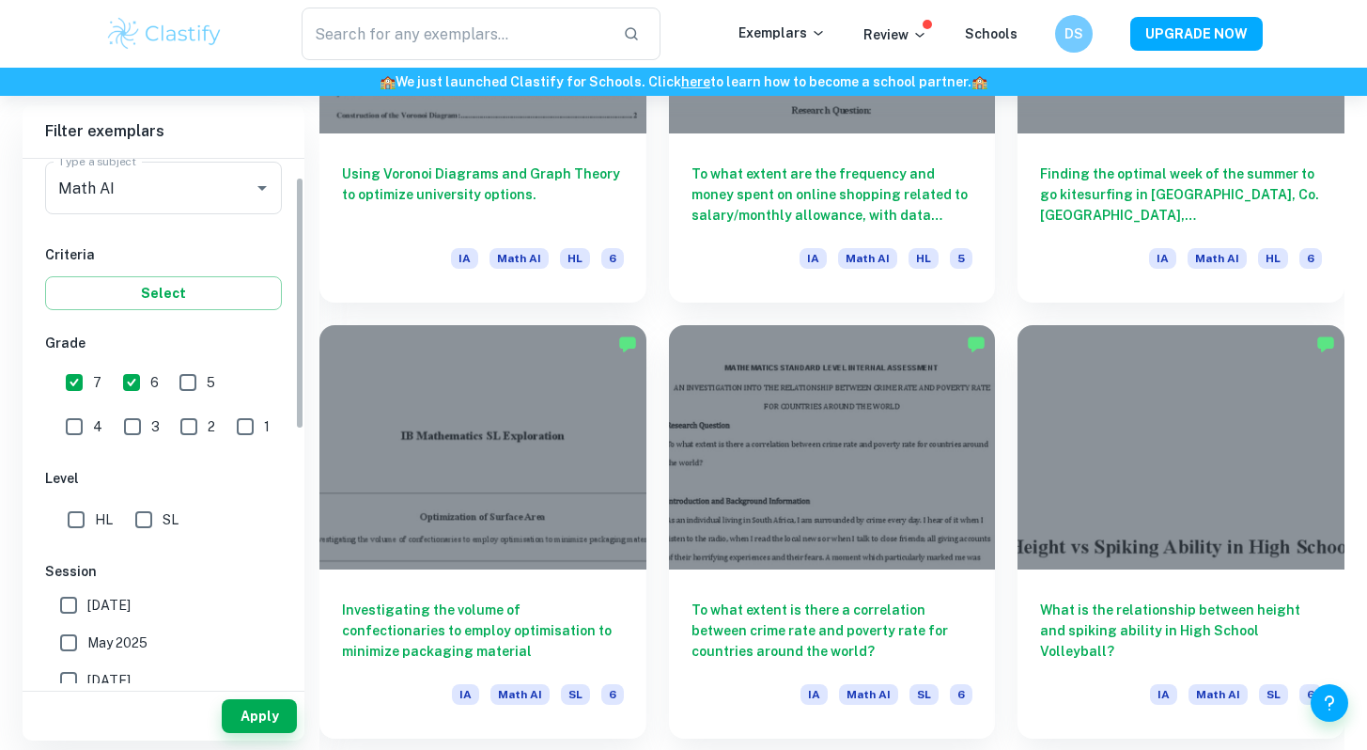
scroll to position [562, 0]
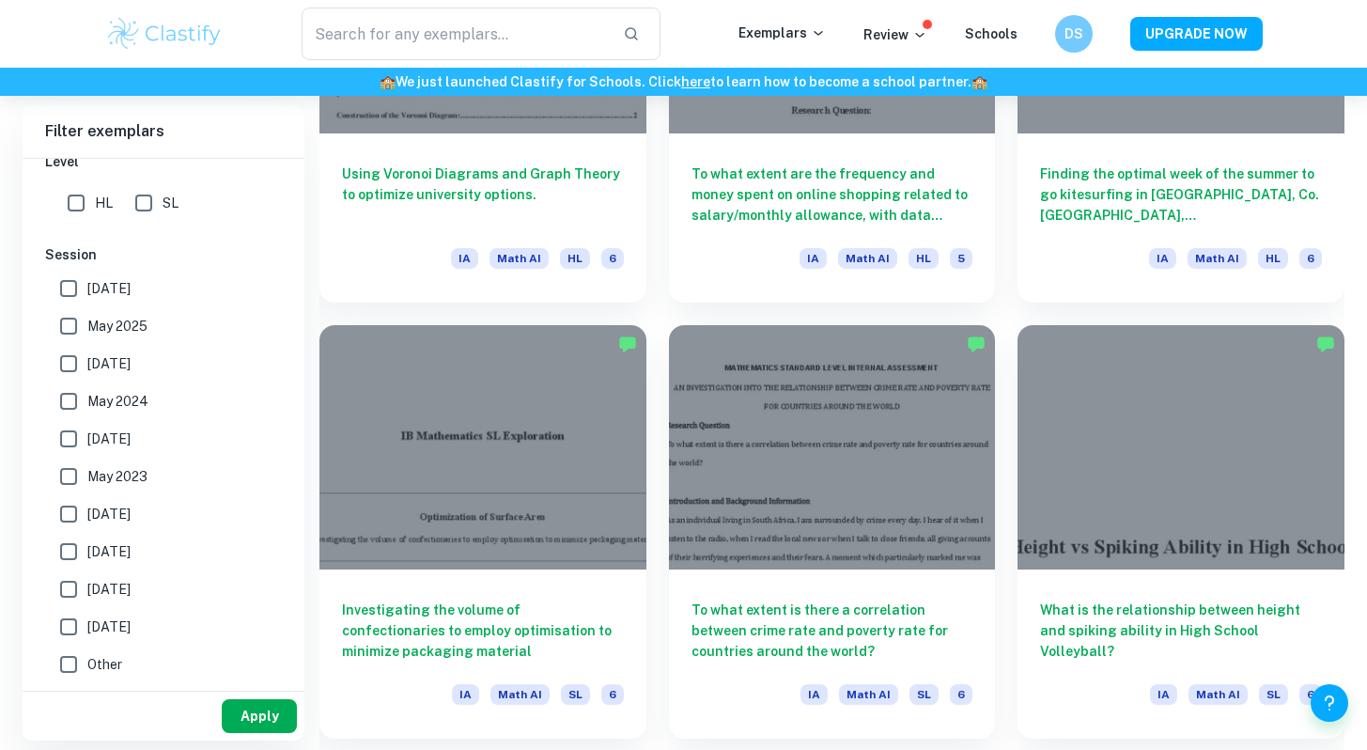
click at [267, 730] on button "Apply" at bounding box center [259, 716] width 75 height 34
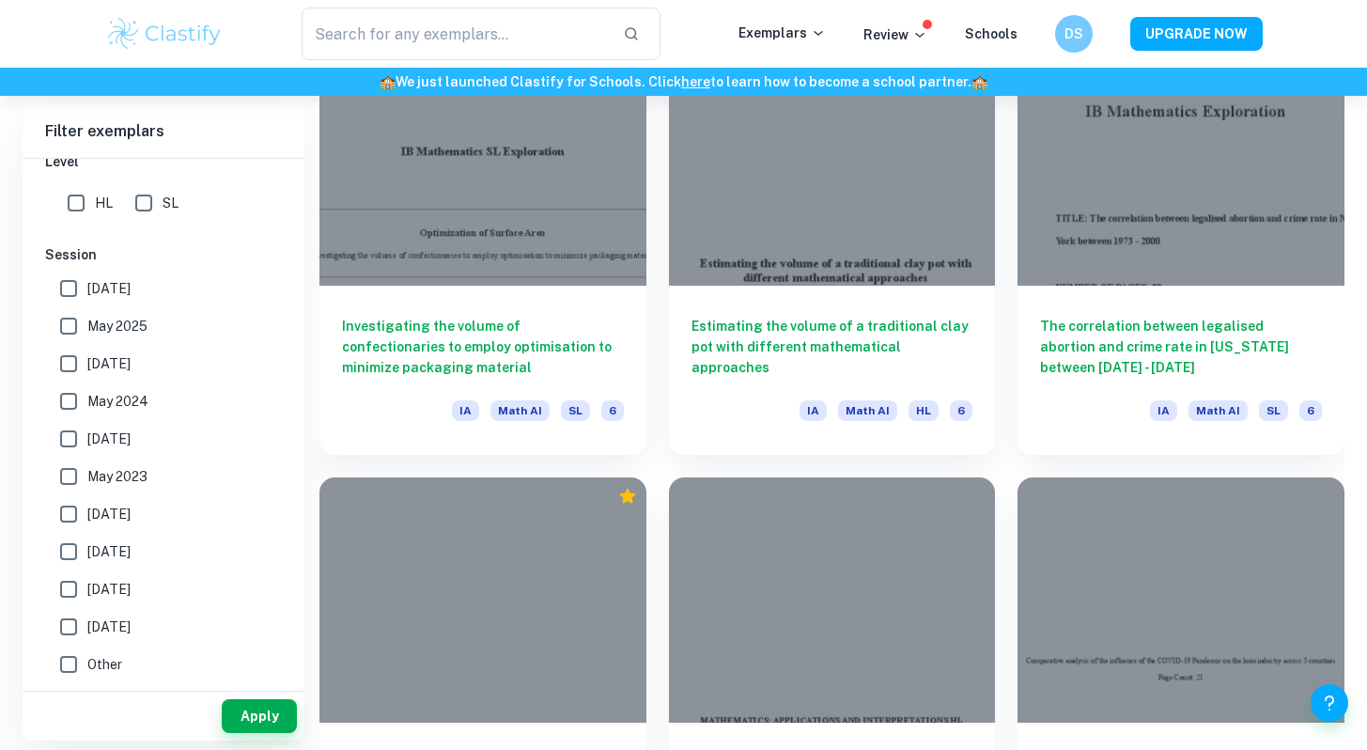
scroll to position [6694, 0]
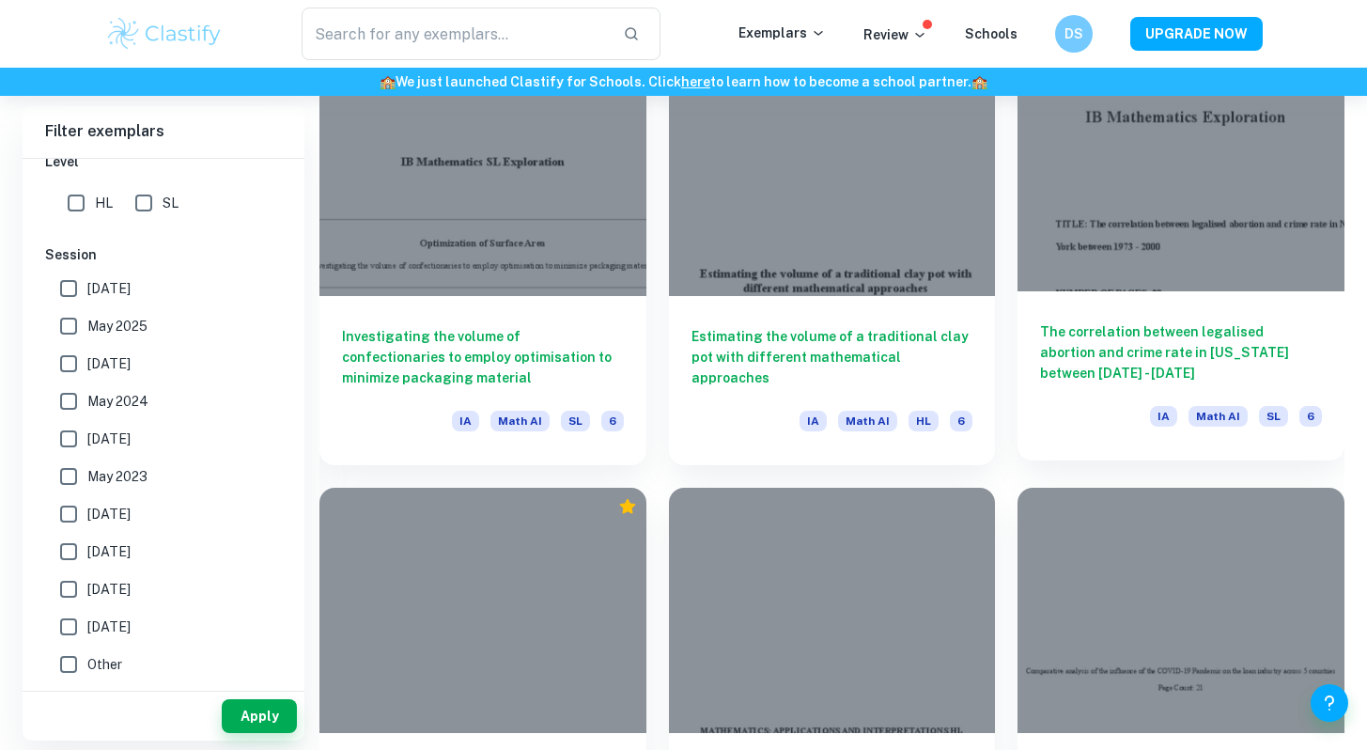
click at [1242, 231] on div at bounding box center [1180, 168] width 327 height 245
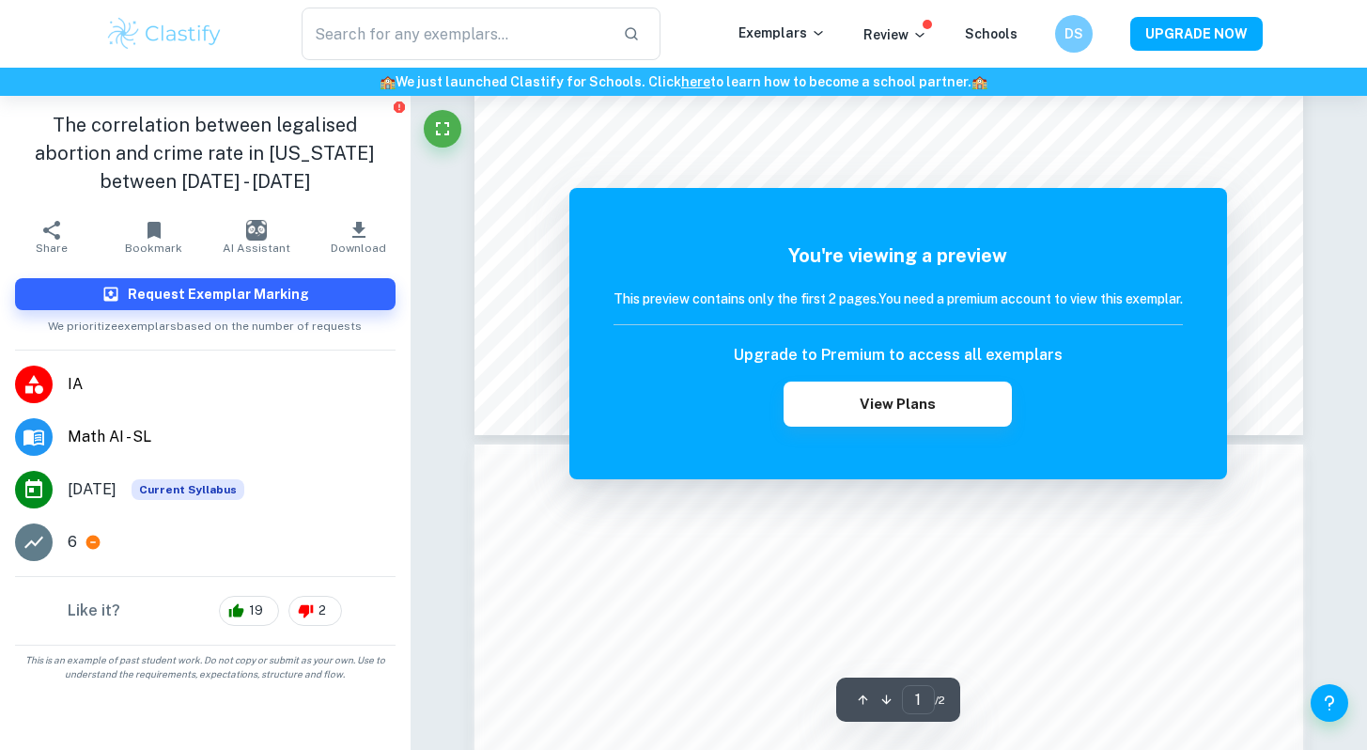
scroll to position [854, 0]
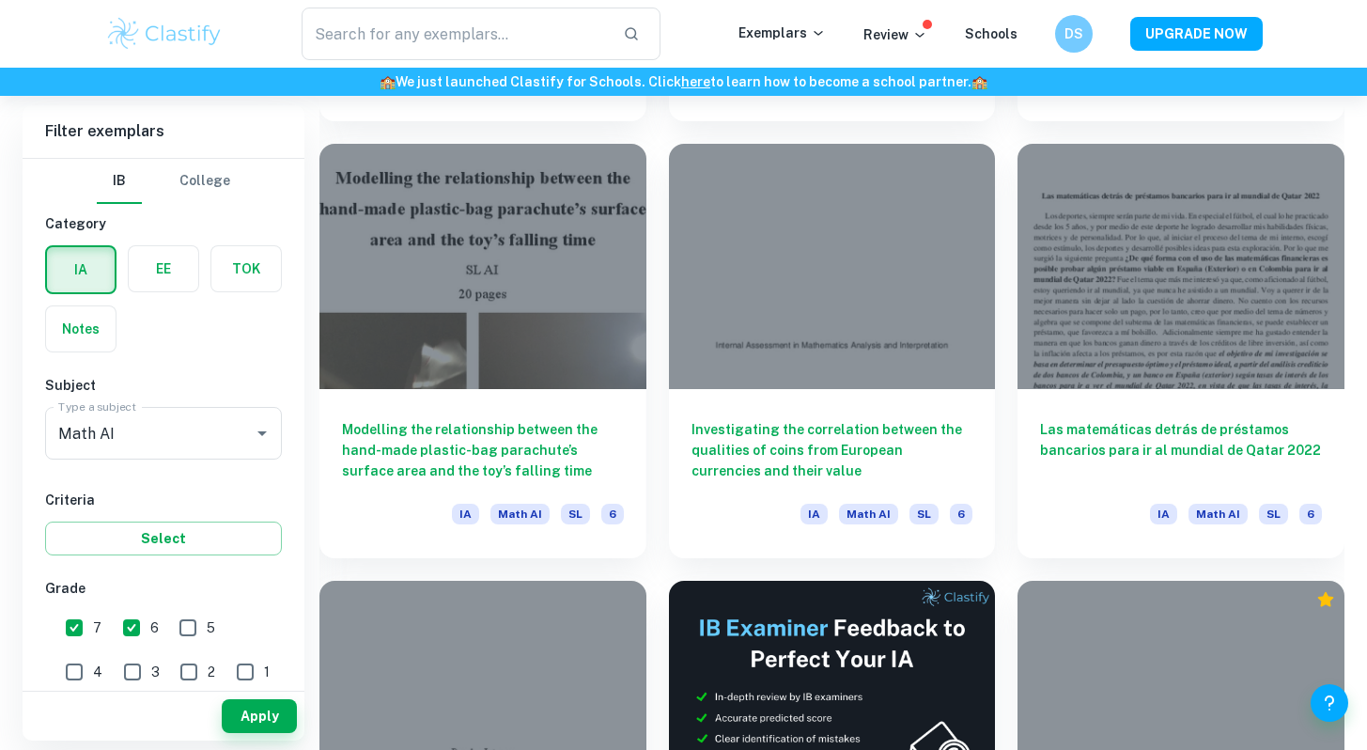
scroll to position [4860, 0]
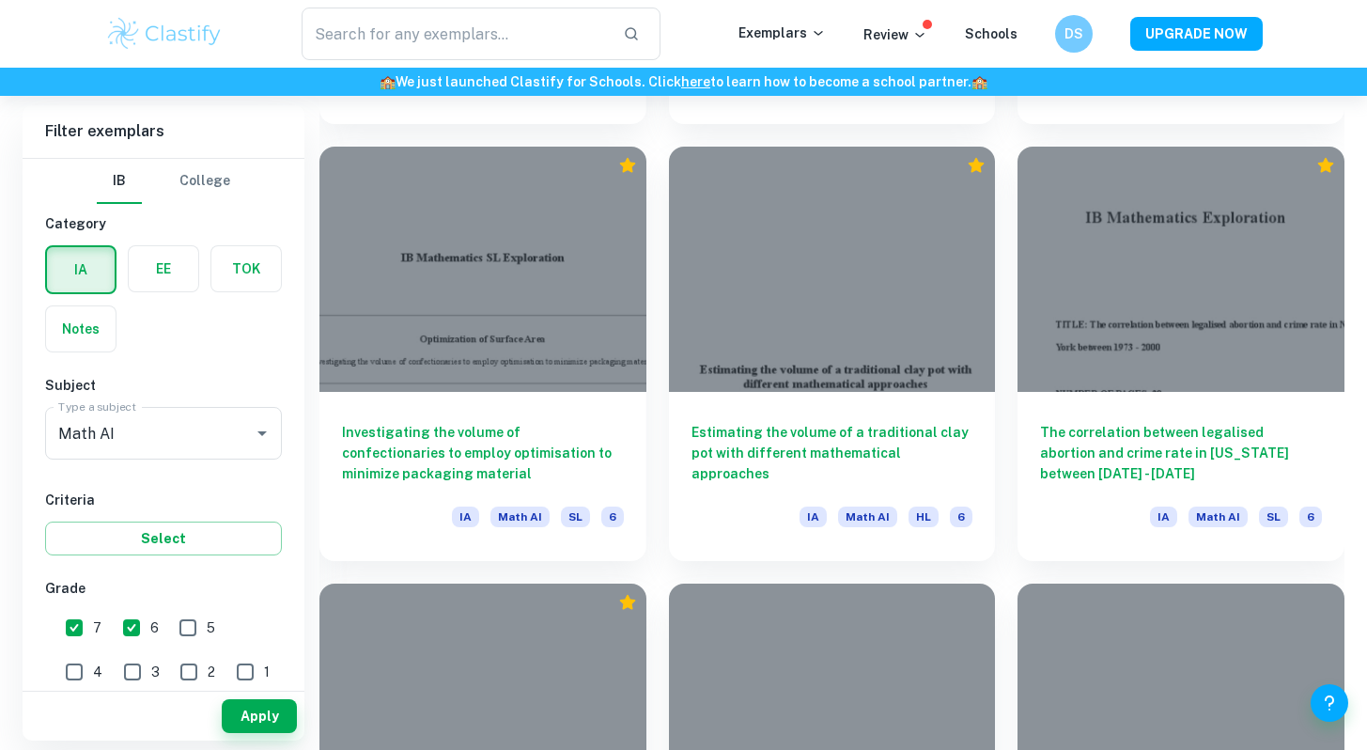
drag, startPoint x: 655, startPoint y: 534, endPoint x: 656, endPoint y: 525, distance: 9.4
click at [656, 525] on div "Estimating the volume of a traditional clay pot with different mathematical app…" at bounding box center [820, 342] width 349 height 437
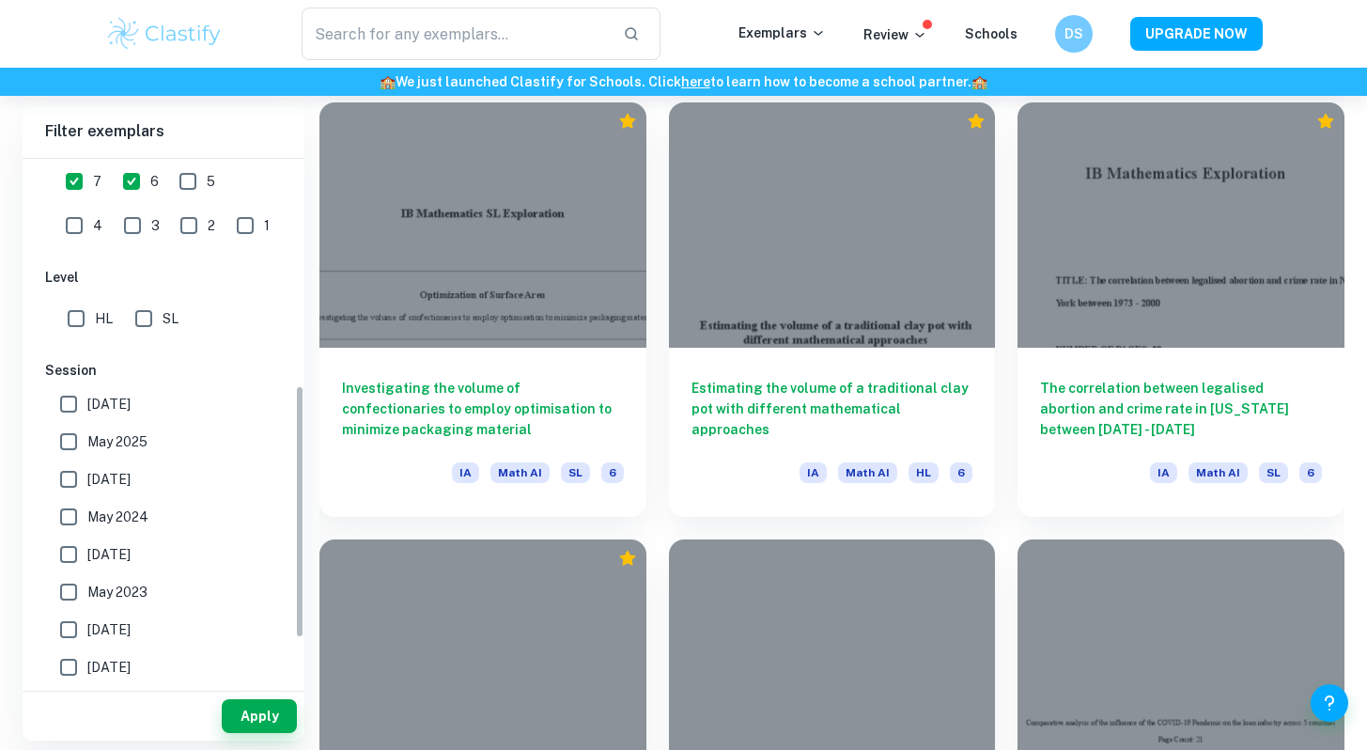
scroll to position [470, 0]
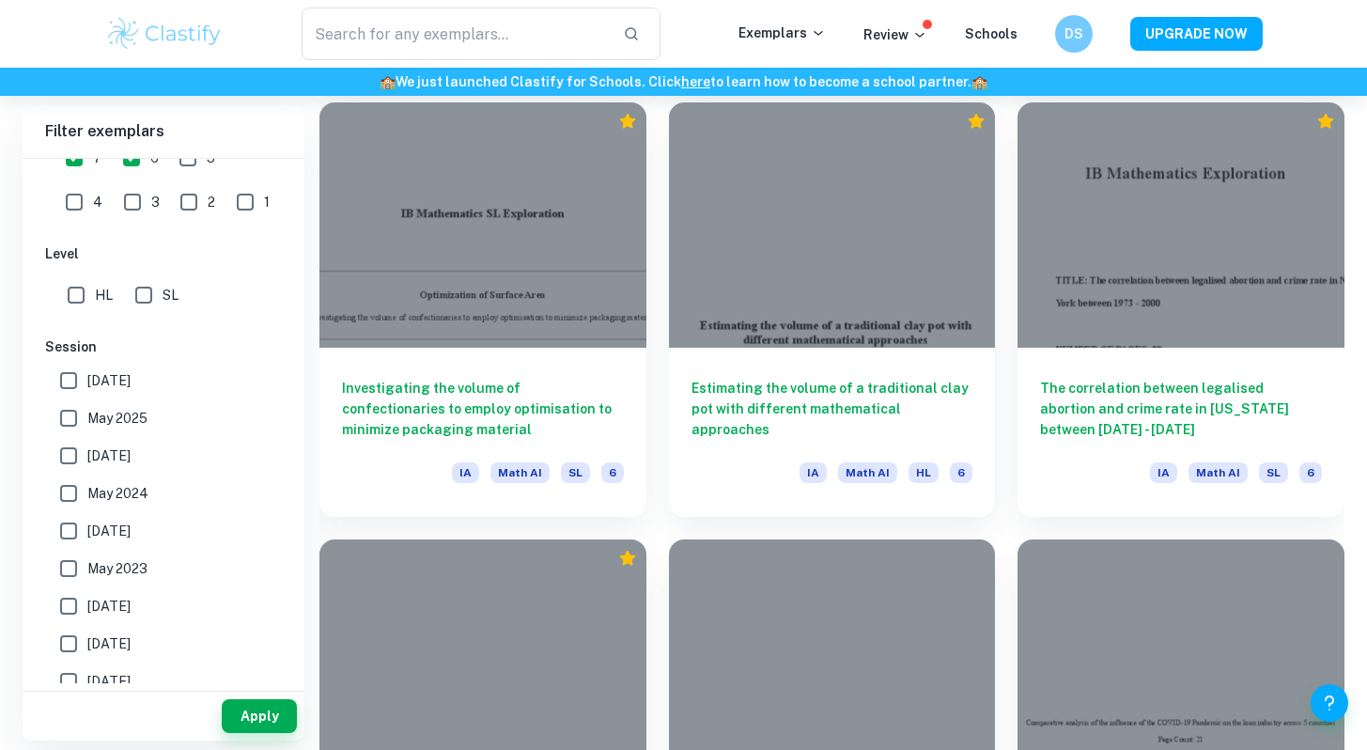
click at [78, 289] on input "HL" at bounding box center [76, 295] width 38 height 38
checkbox input "true"
click at [267, 701] on button "Apply" at bounding box center [259, 716] width 75 height 34
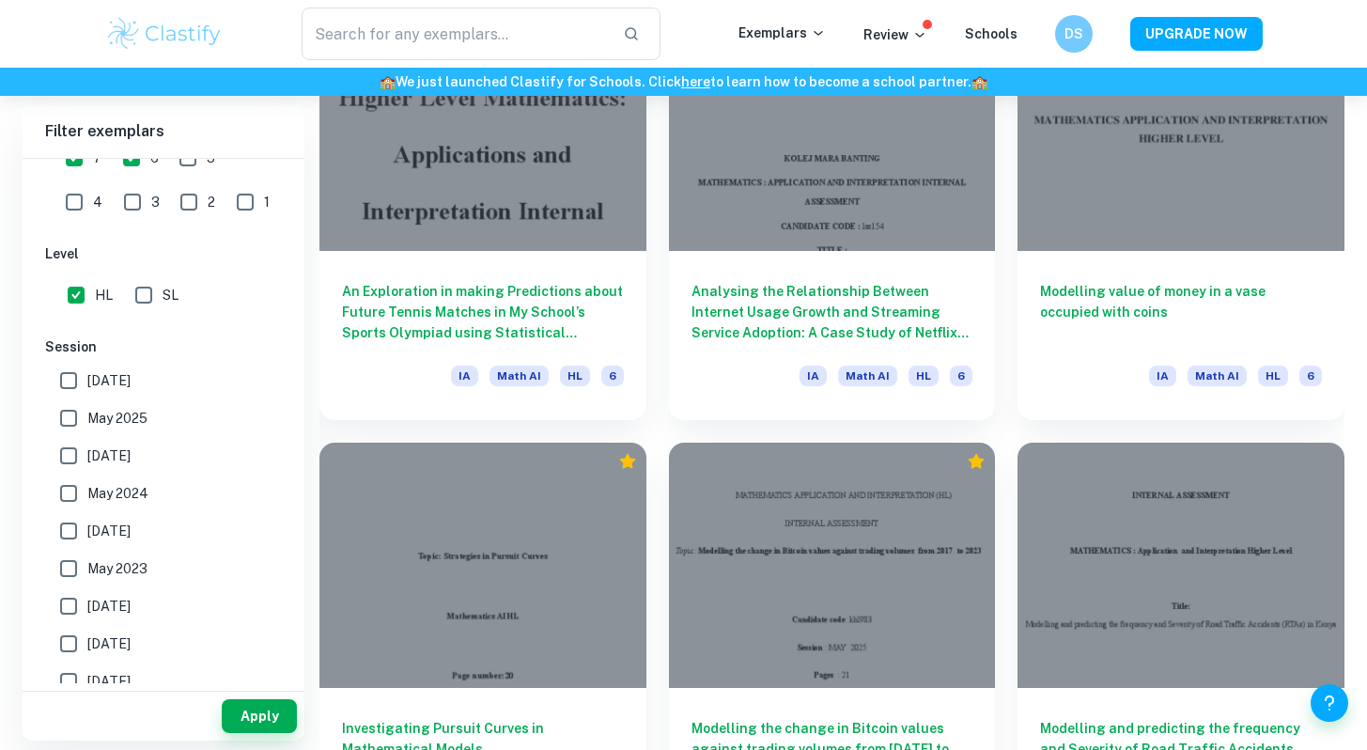
scroll to position [4663, 0]
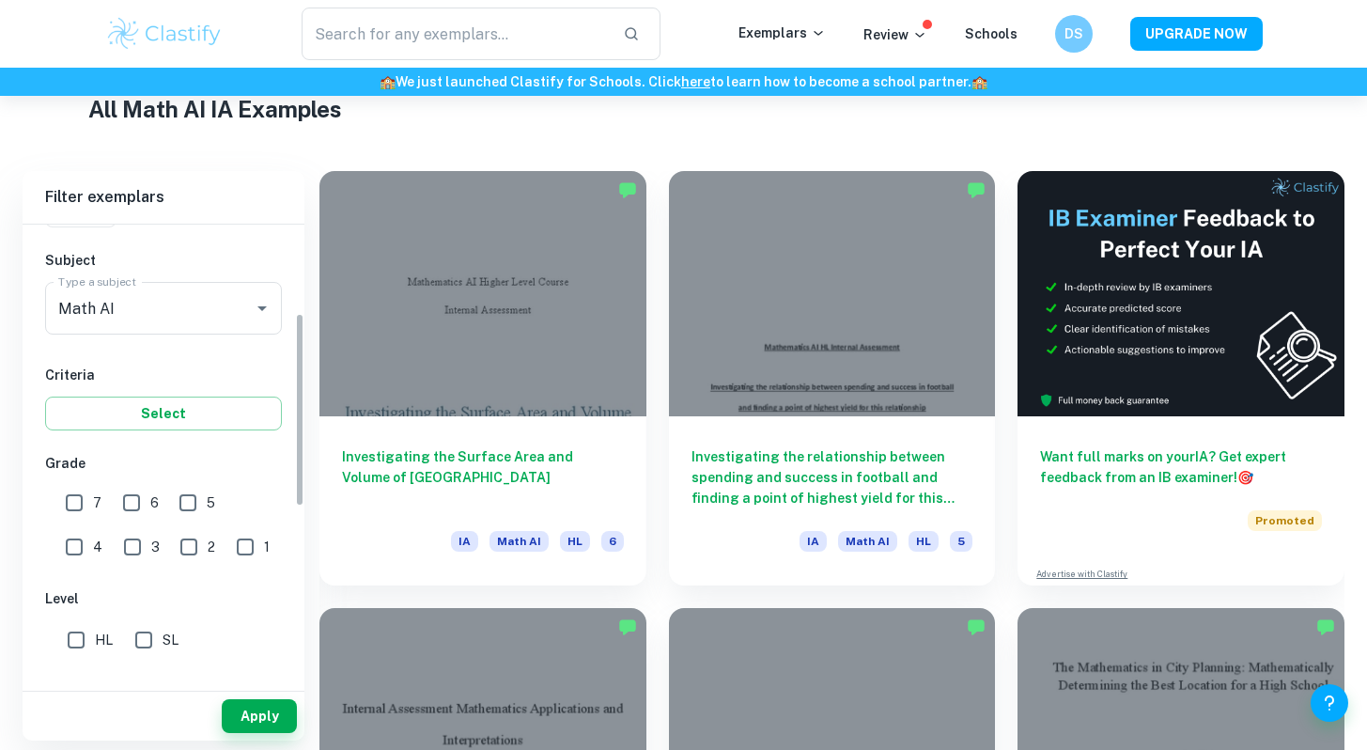
scroll to position [220, 0]
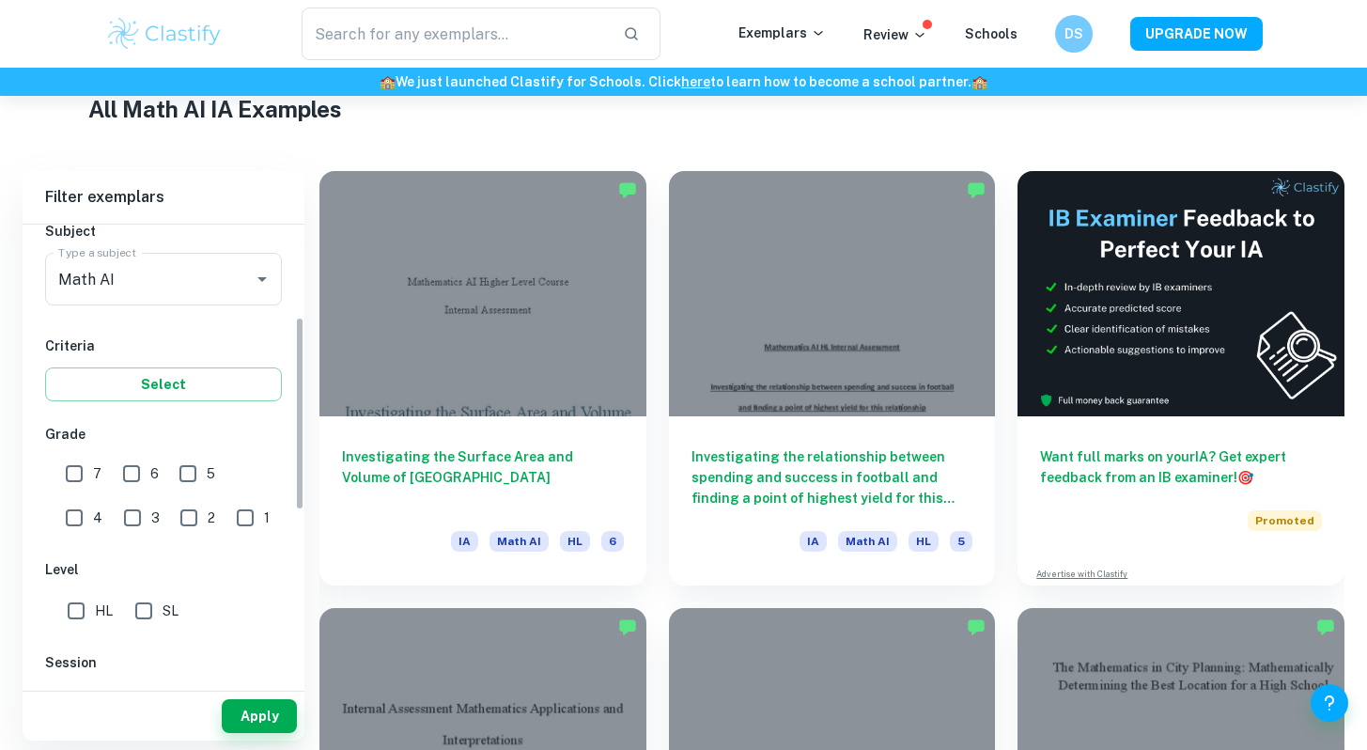
click at [94, 465] on span "7" at bounding box center [97, 473] width 8 height 21
click at [93, 465] on input "7" at bounding box center [74, 474] width 38 height 38
checkbox input "true"
click at [131, 468] on input "6" at bounding box center [132, 474] width 38 height 38
checkbox input "true"
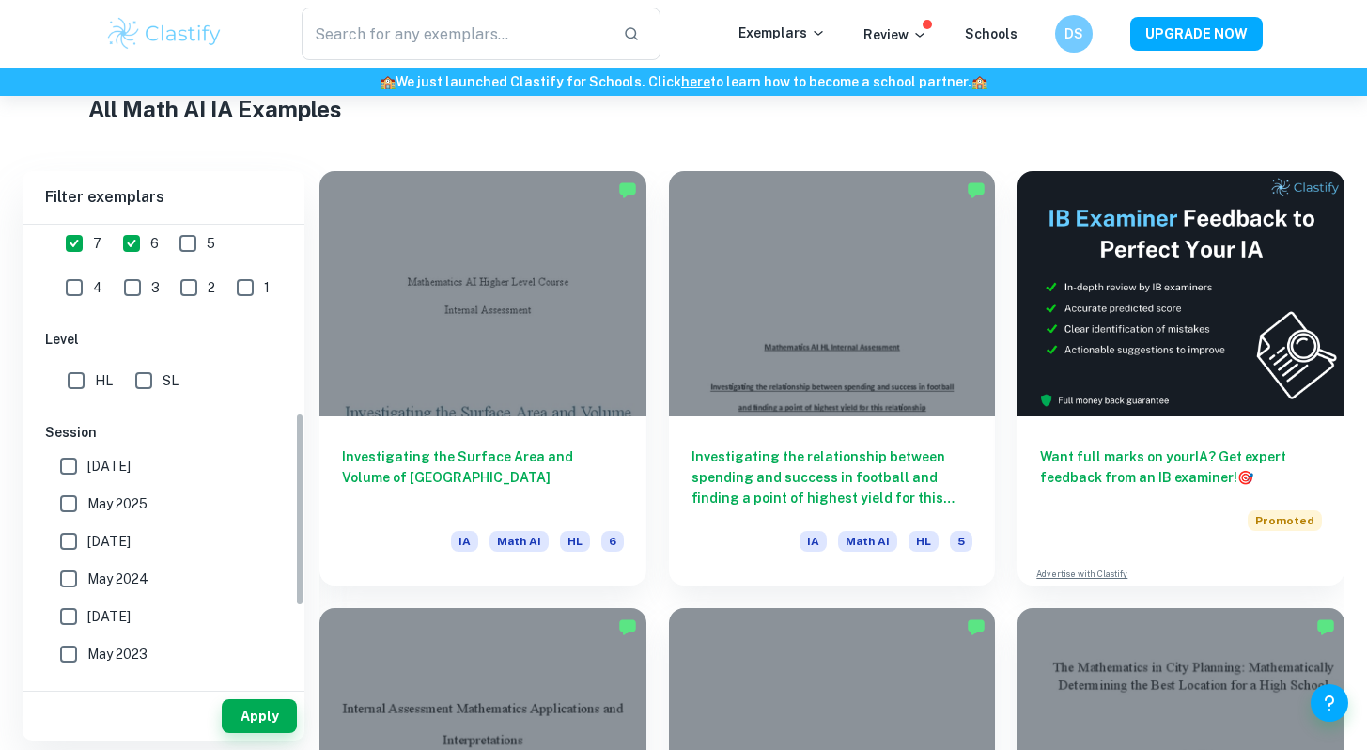
scroll to position [451, 0]
click at [68, 377] on input "HL" at bounding box center [76, 380] width 38 height 38
checkbox input "true"
click at [270, 717] on button "Apply" at bounding box center [259, 716] width 75 height 34
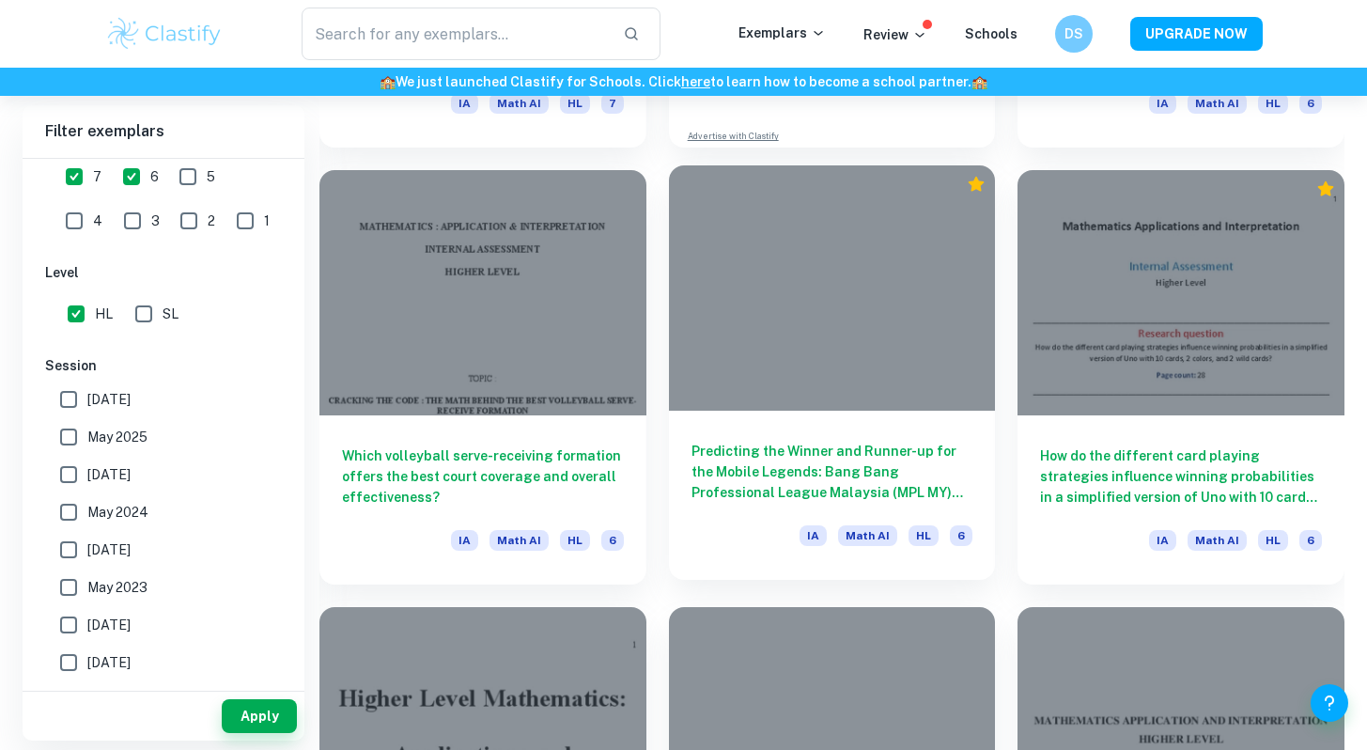
scroll to position [3957, 0]
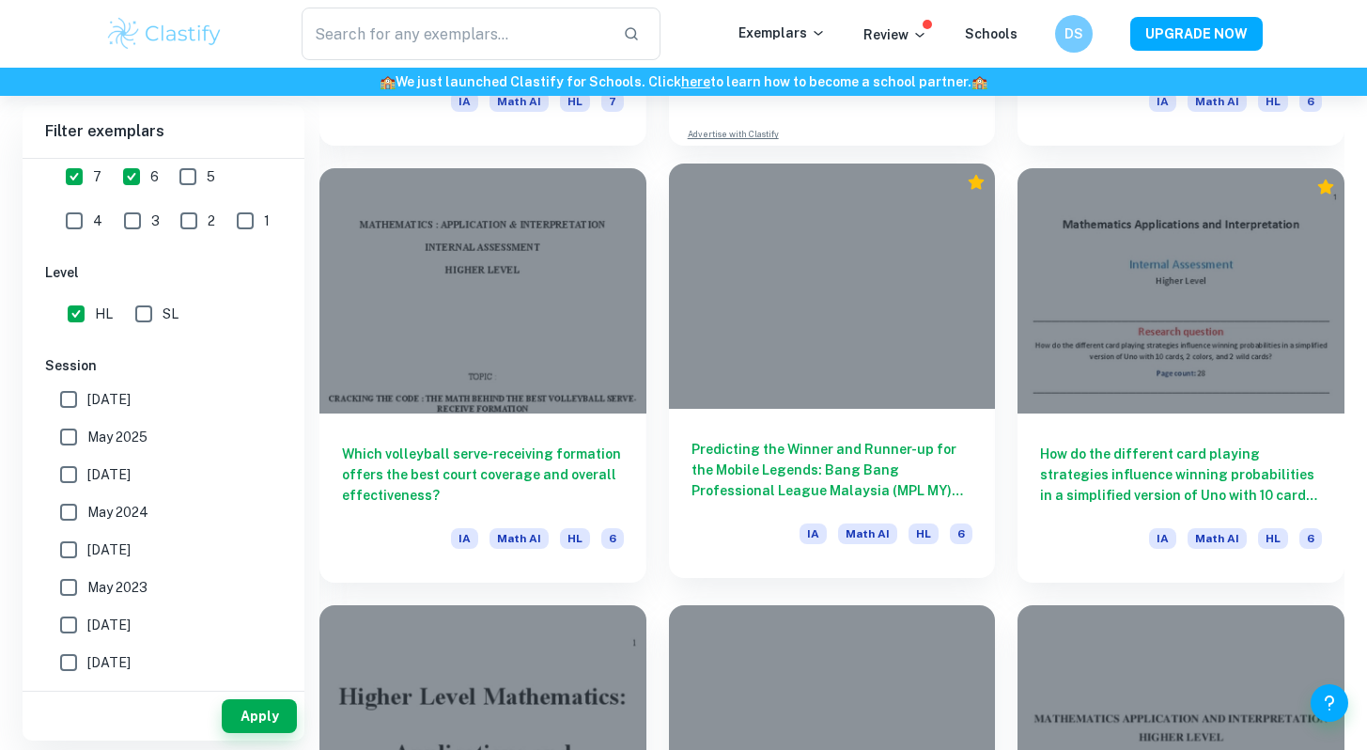
click at [773, 489] on h6 "Predicting the Winner and Runner-up for the Mobile Legends: Bang Bang Professio…" at bounding box center [832, 470] width 282 height 62
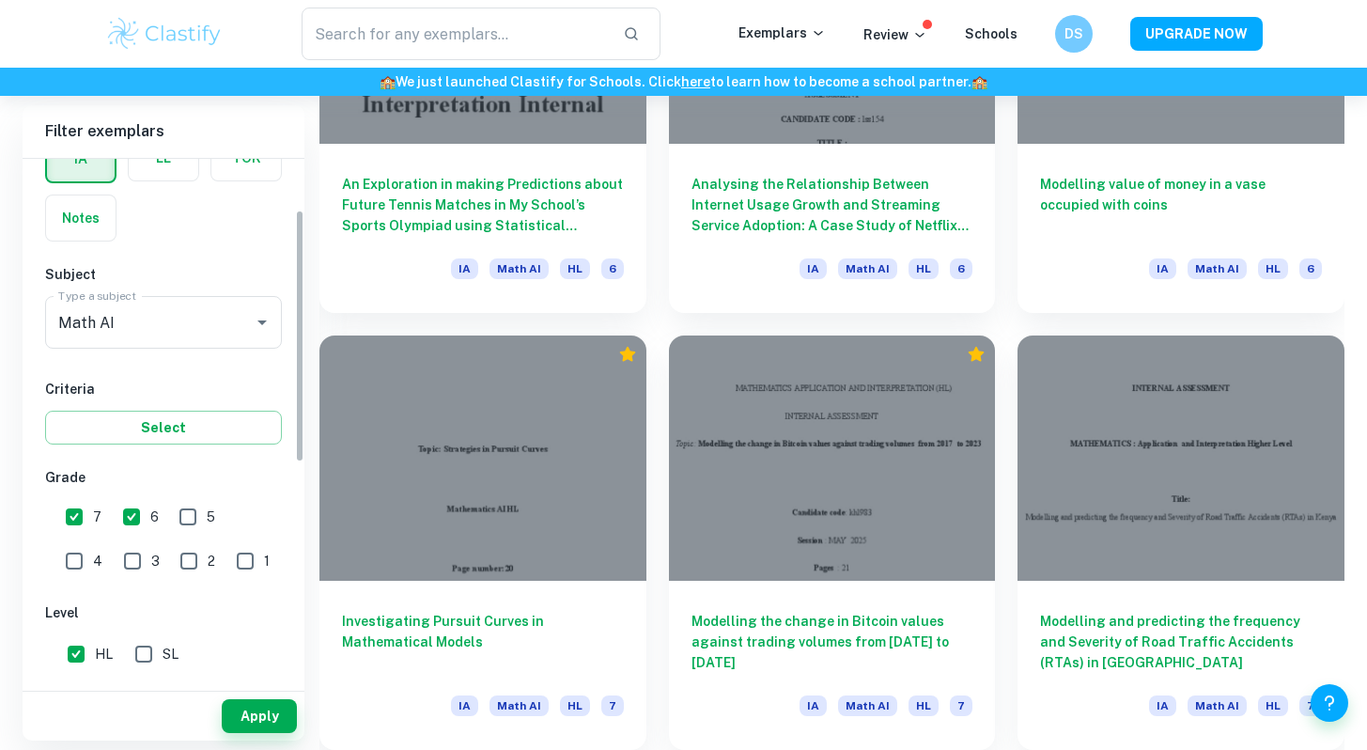
scroll to position [122, 0]
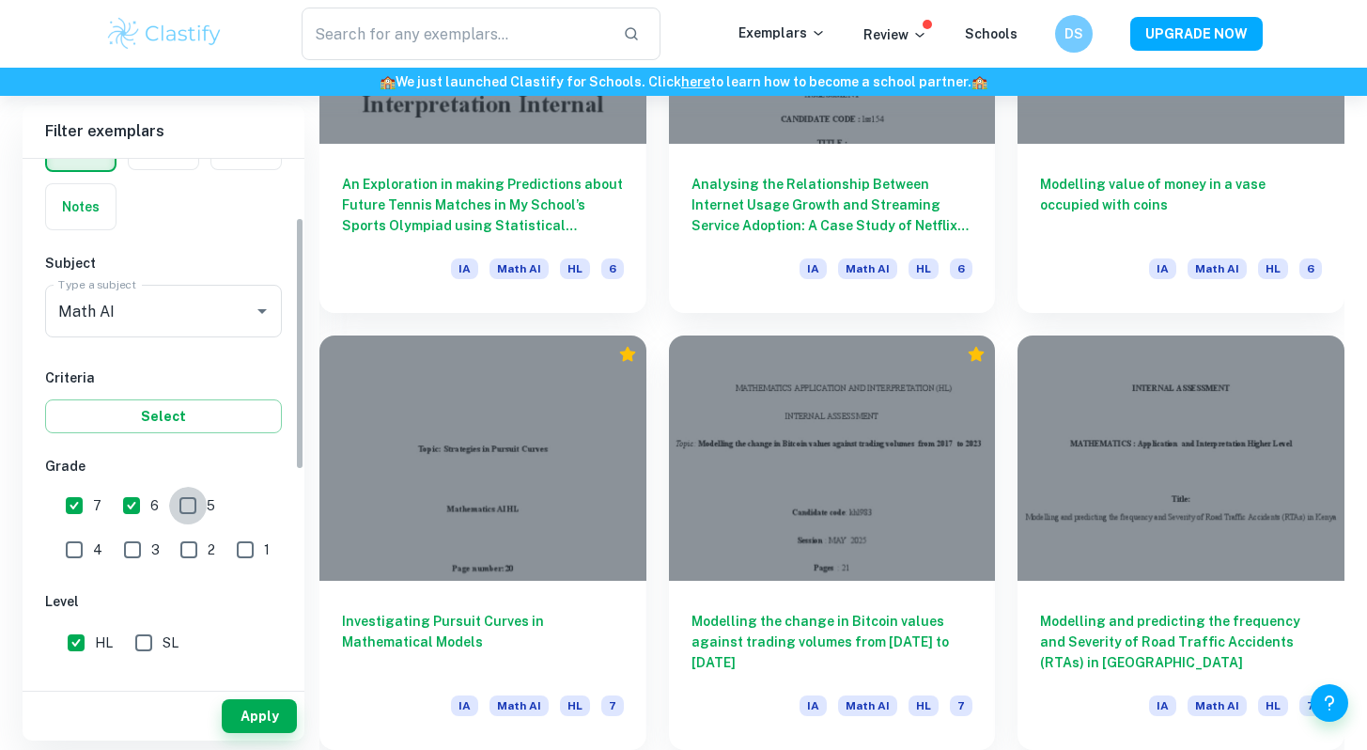
click at [184, 509] on input "5" at bounding box center [188, 506] width 38 height 38
checkbox input "true"
click at [255, 720] on button "Apply" at bounding box center [259, 716] width 75 height 34
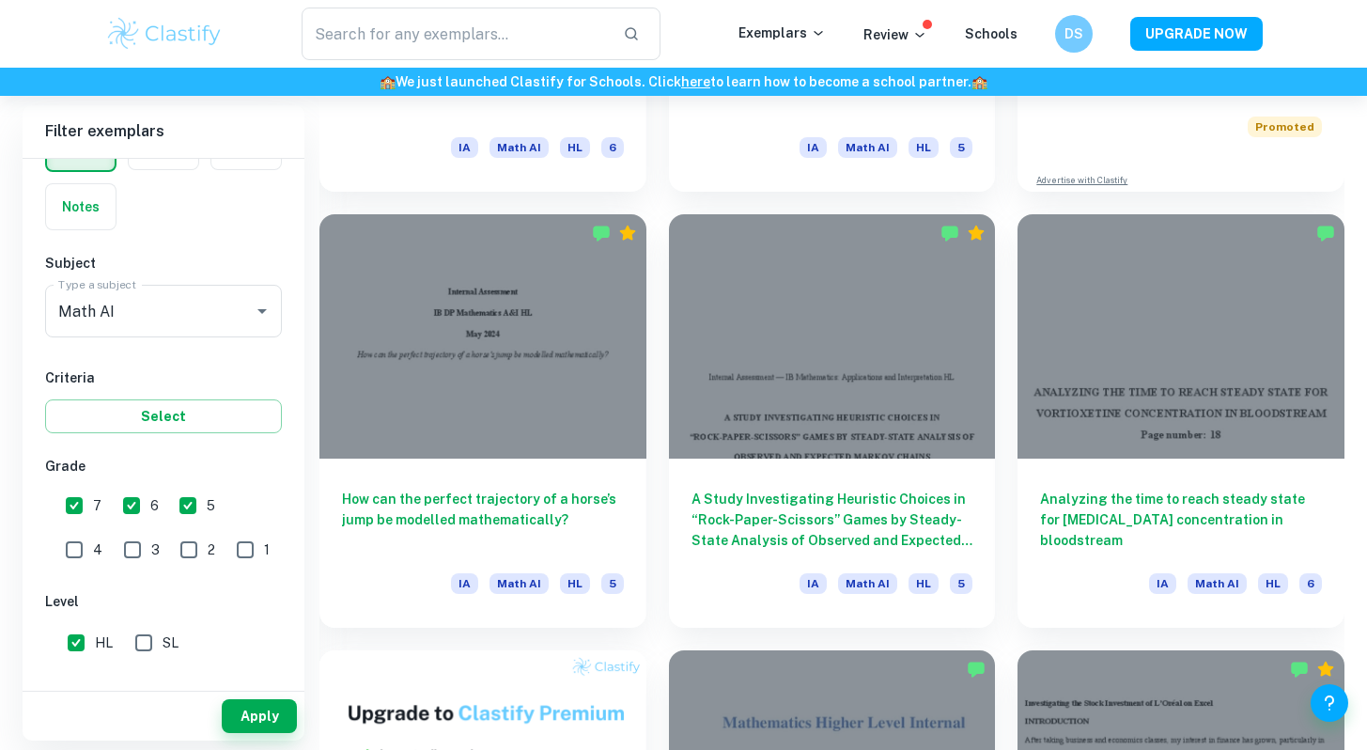
scroll to position [1152, 0]
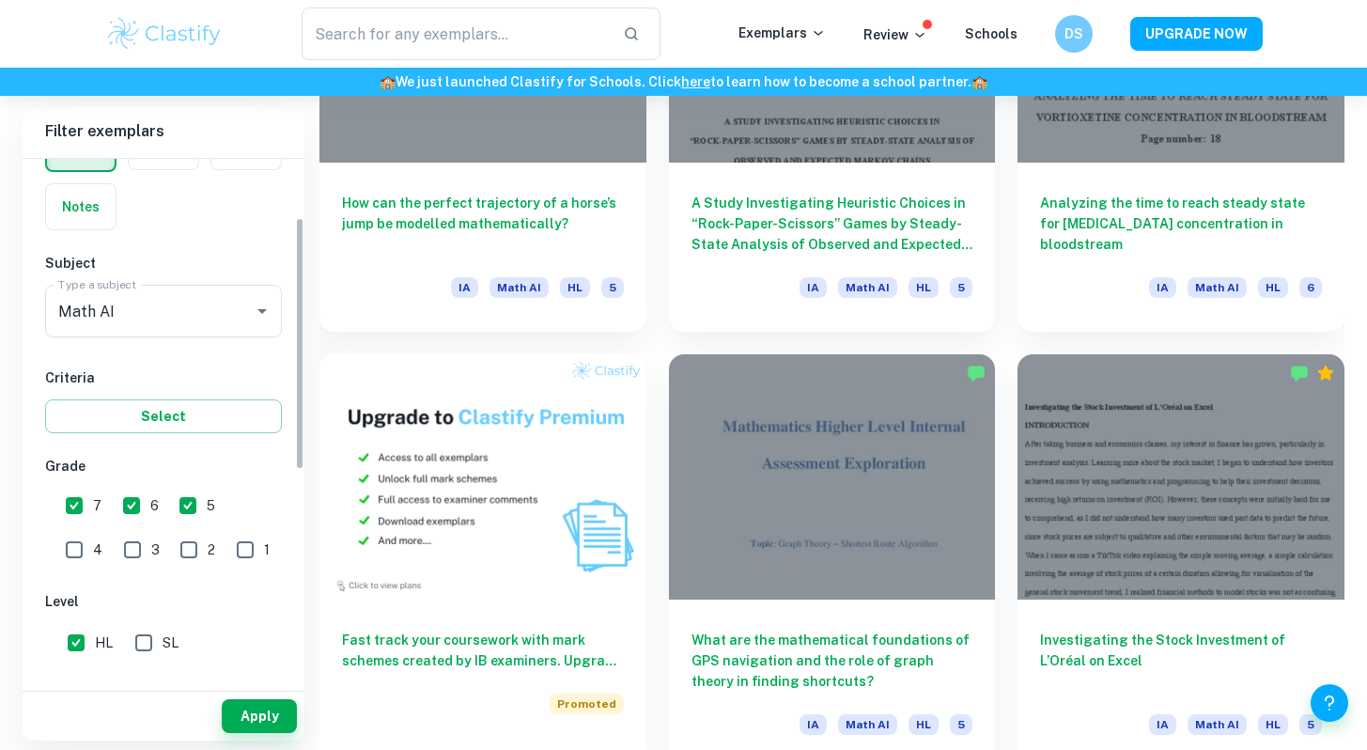
click at [218, 499] on div "5" at bounding box center [202, 502] width 56 height 43
click at [93, 531] on input "4" at bounding box center [74, 550] width 38 height 38
checkbox input "true"
click at [250, 728] on button "Apply" at bounding box center [259, 716] width 75 height 34
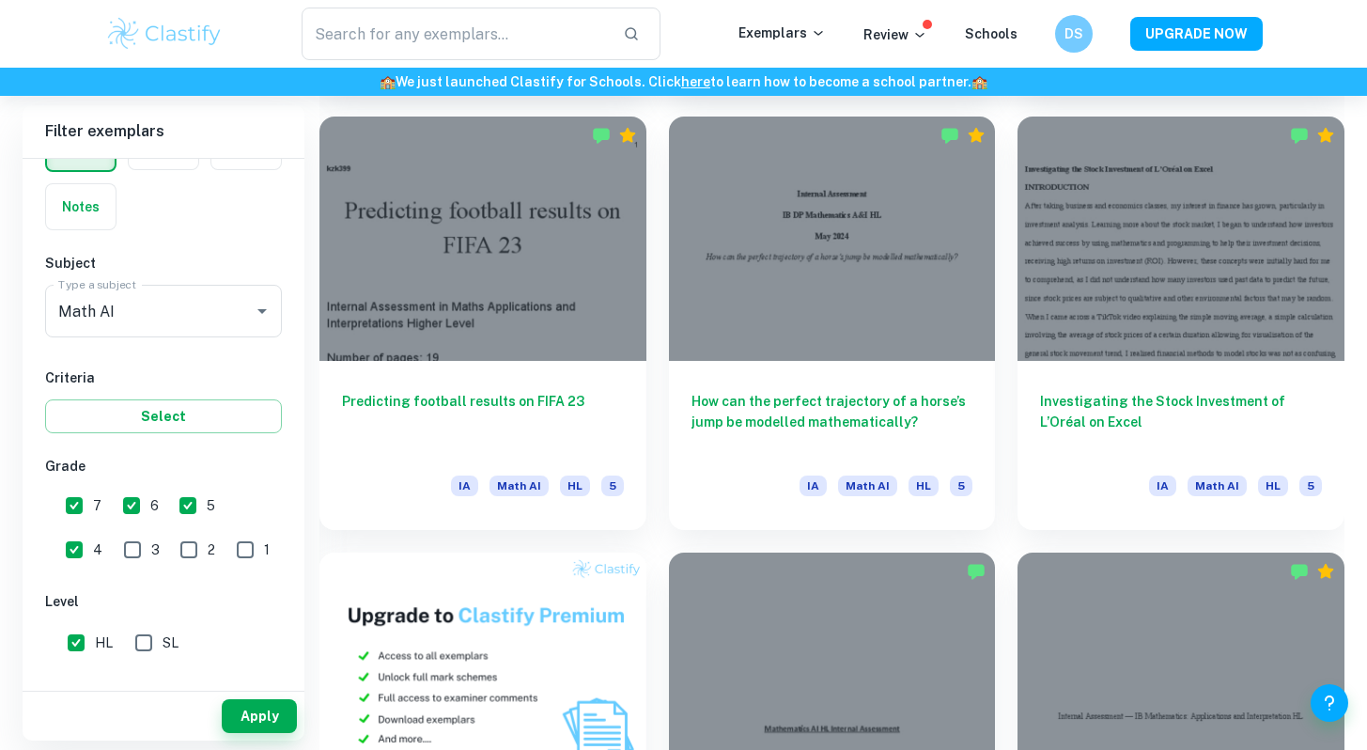
scroll to position [945, 0]
